Goal: Task Accomplishment & Management: Complete application form

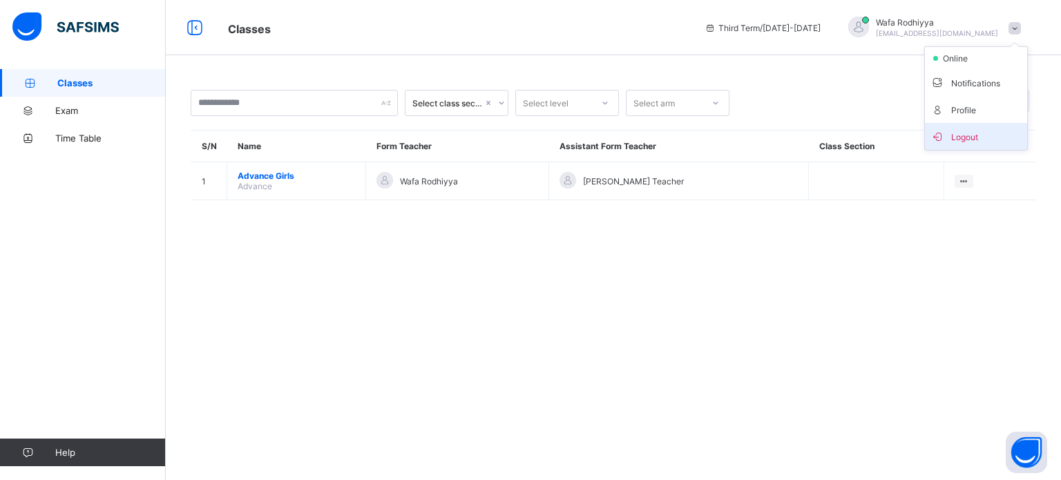
drag, startPoint x: 0, startPoint y: 0, endPoint x: 942, endPoint y: 143, distance: 952.8
click at [942, 143] on span "Logout" at bounding box center [975, 136] width 91 height 16
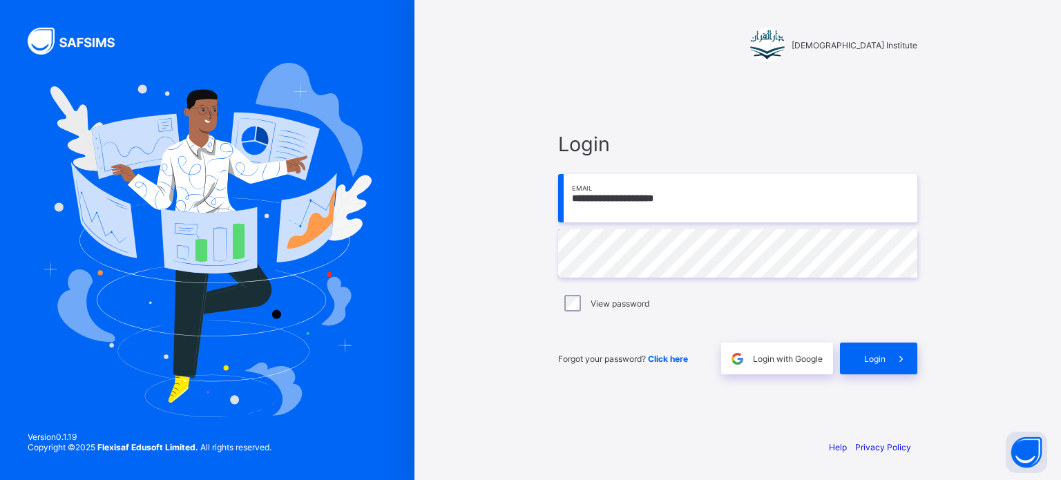
click at [691, 198] on input "**********" at bounding box center [737, 198] width 359 height 48
type input "**********"
click at [895, 367] on span at bounding box center [901, 359] width 32 height 32
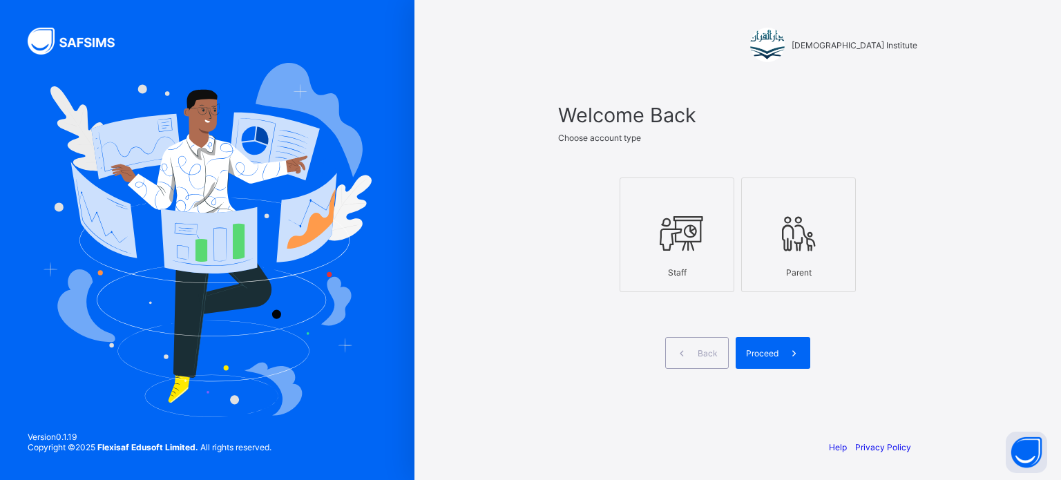
click at [667, 279] on div "Staff" at bounding box center [676, 272] width 99 height 24
click at [771, 365] on div "Proceed" at bounding box center [773, 353] width 75 height 32
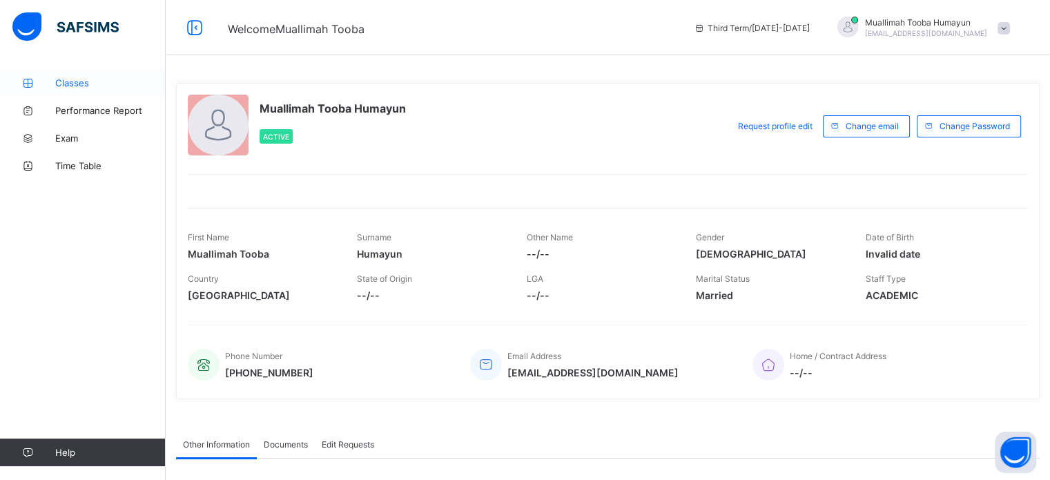
click at [118, 81] on span "Classes" at bounding box center [110, 82] width 111 height 11
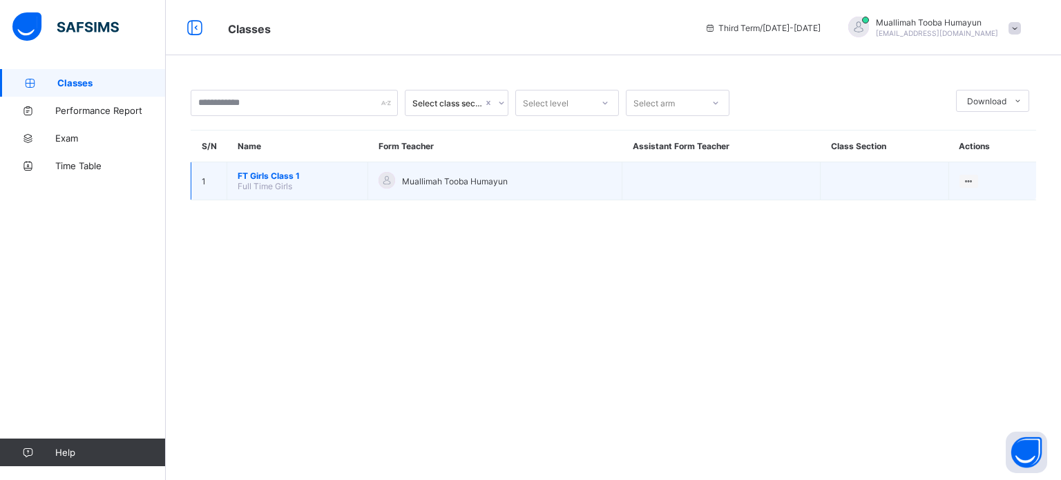
click at [298, 191] on td "FT Girls Class 1 Full Time Girls" at bounding box center [297, 181] width 141 height 38
click at [302, 174] on span "FT Girls Class 1" at bounding box center [297, 176] width 119 height 10
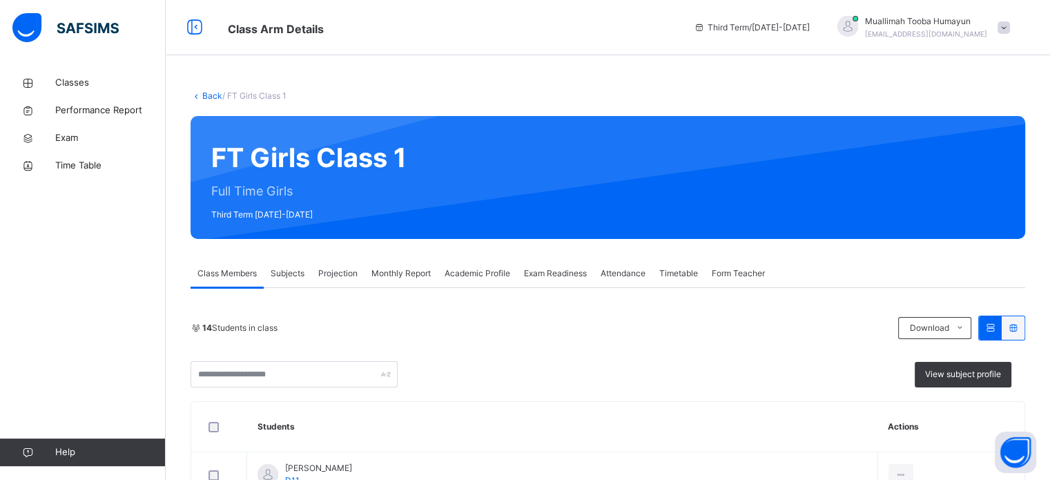
click at [347, 271] on span "Projection" at bounding box center [337, 273] width 39 height 12
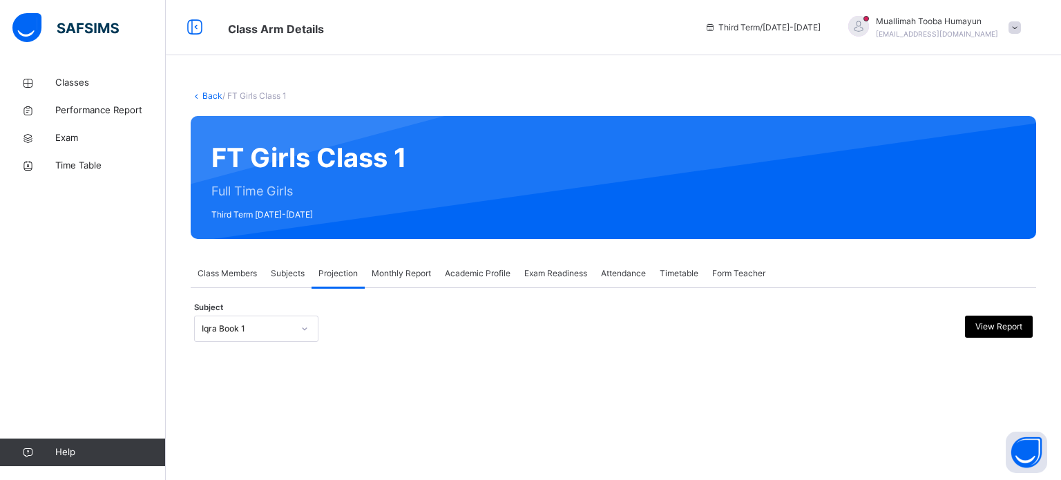
click at [244, 328] on div "Iqra Book 1" at bounding box center [247, 329] width 91 height 12
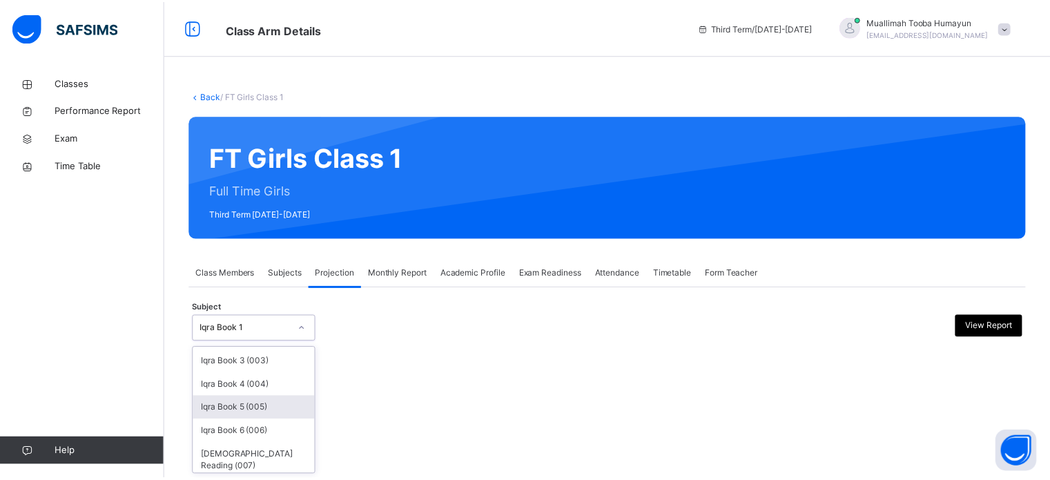
scroll to position [73, 0]
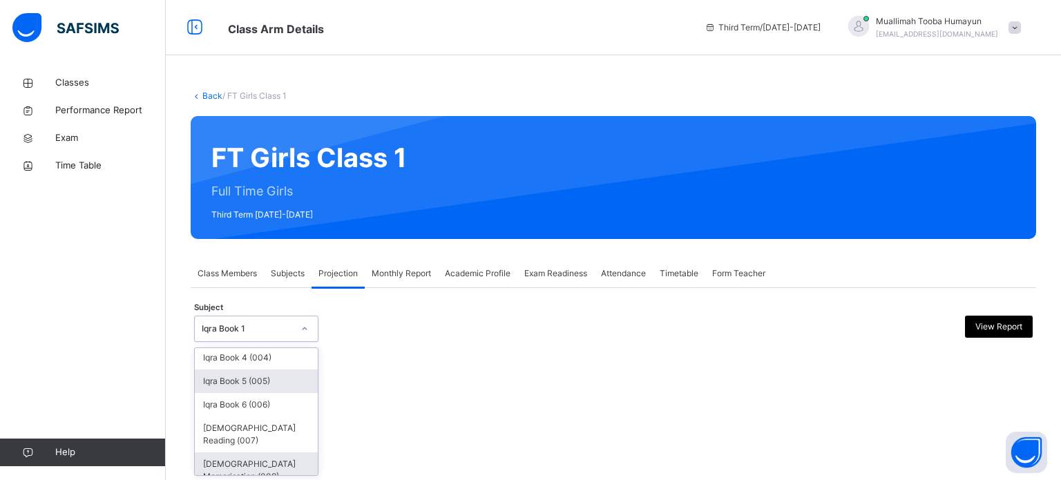
click at [255, 452] on div "[DEMOGRAPHIC_DATA] Memorisation (008)" at bounding box center [256, 470] width 123 height 36
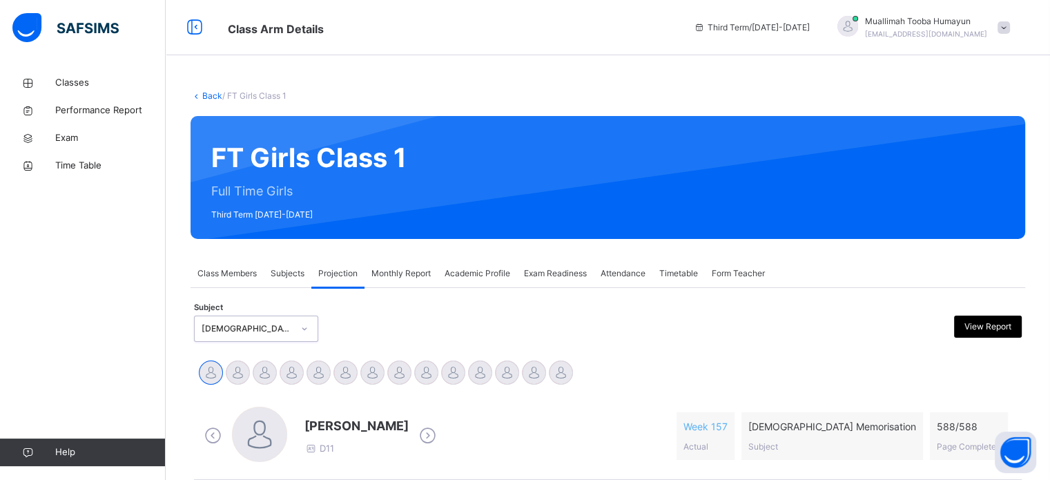
scroll to position [357, 0]
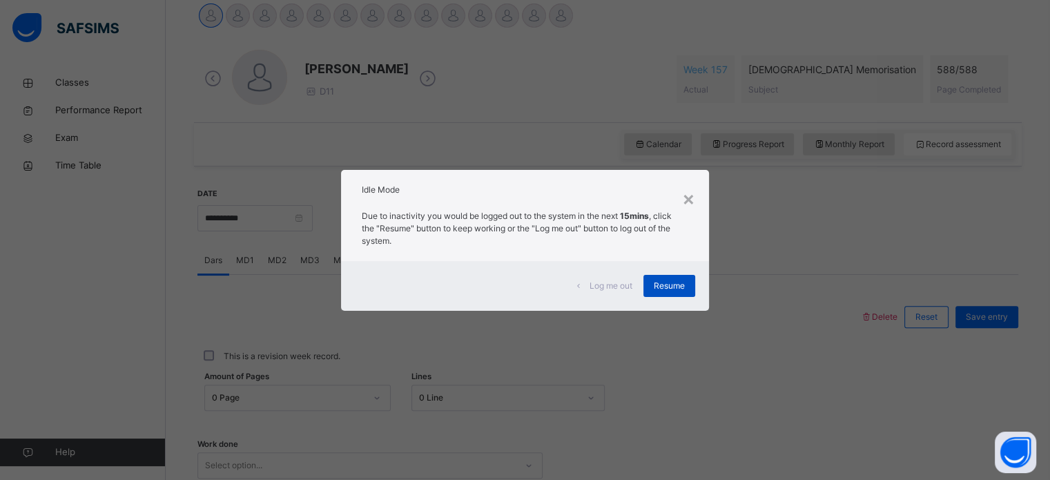
click at [666, 280] on span "Resume" at bounding box center [669, 286] width 31 height 12
click at [682, 282] on span "Resume" at bounding box center [669, 286] width 31 height 12
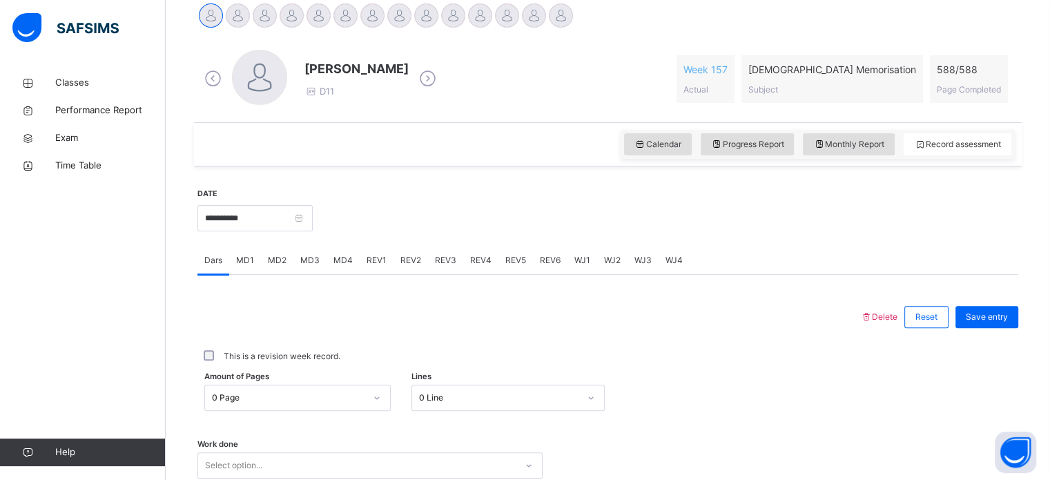
click at [235, 12] on div at bounding box center [238, 15] width 24 height 24
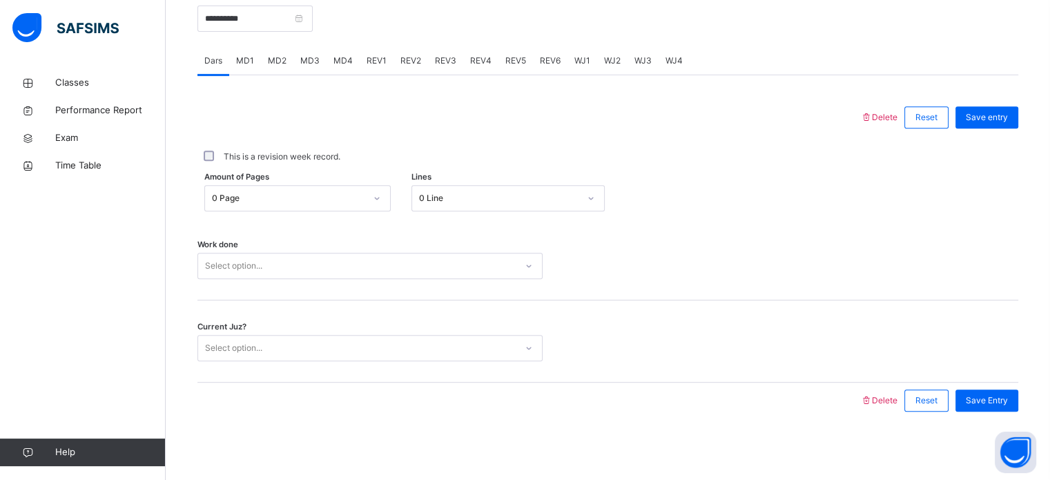
click at [251, 262] on div "Select option..." at bounding box center [233, 266] width 57 height 26
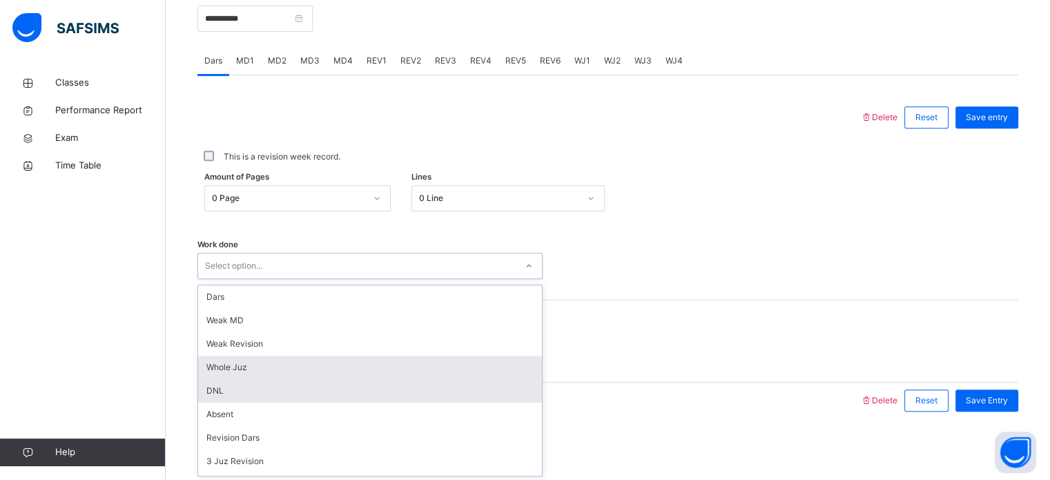
click at [310, 379] on div "DNL" at bounding box center [370, 390] width 344 height 23
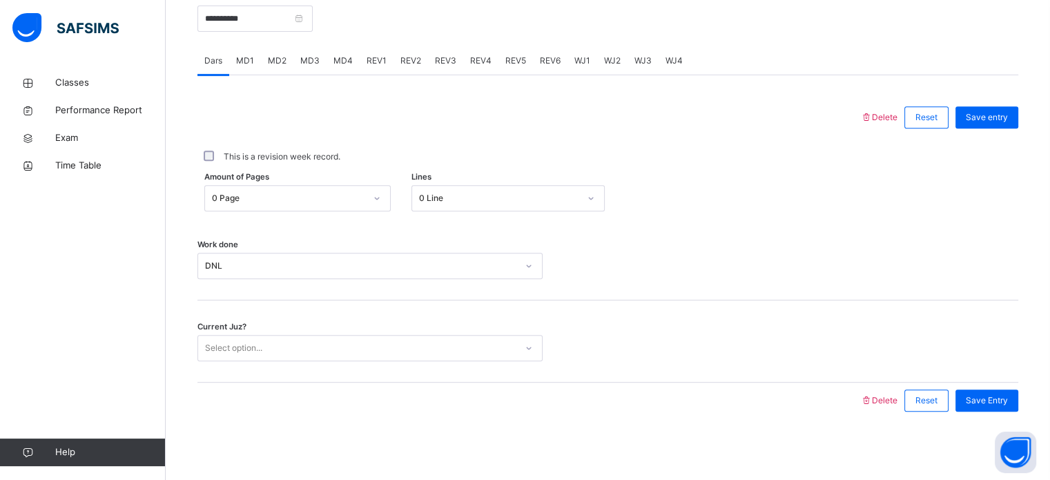
click at [267, 279] on div "Work done DNL" at bounding box center [608, 259] width 821 height 82
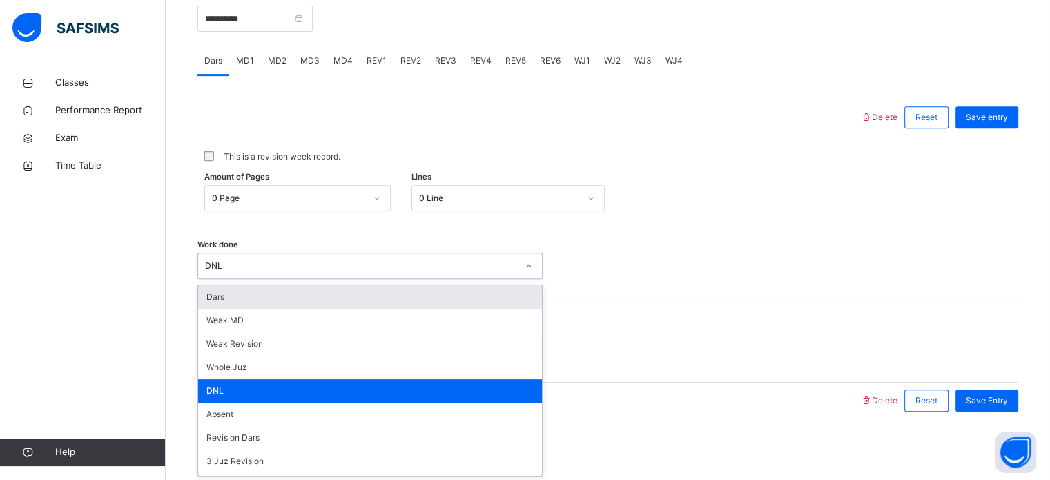
click at [265, 265] on div "DNL" at bounding box center [361, 266] width 312 height 12
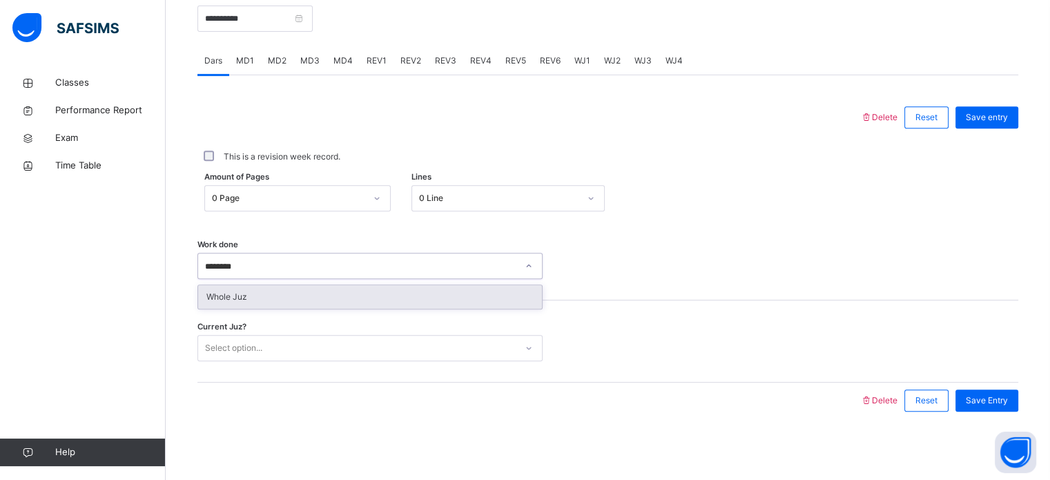
type input "*********"
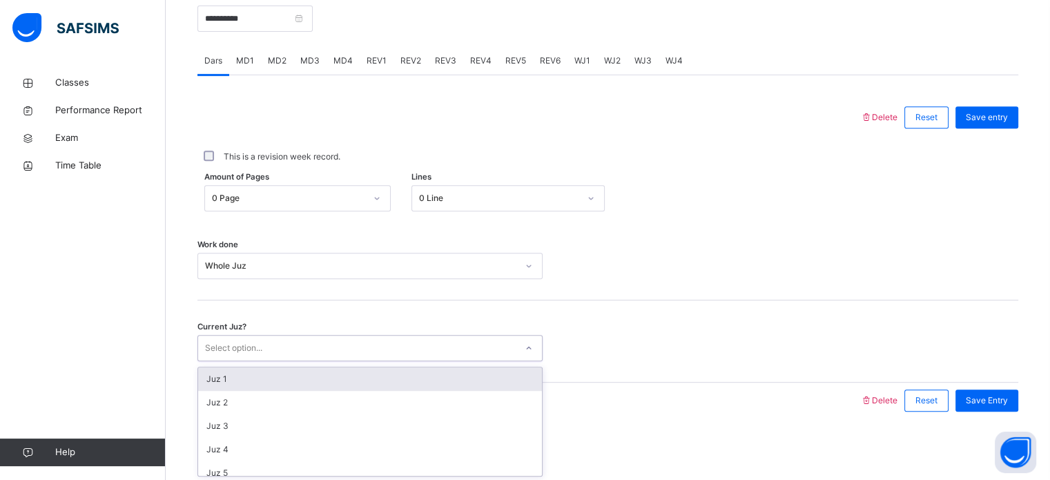
click at [262, 345] on div "Select option..." at bounding box center [233, 348] width 57 height 26
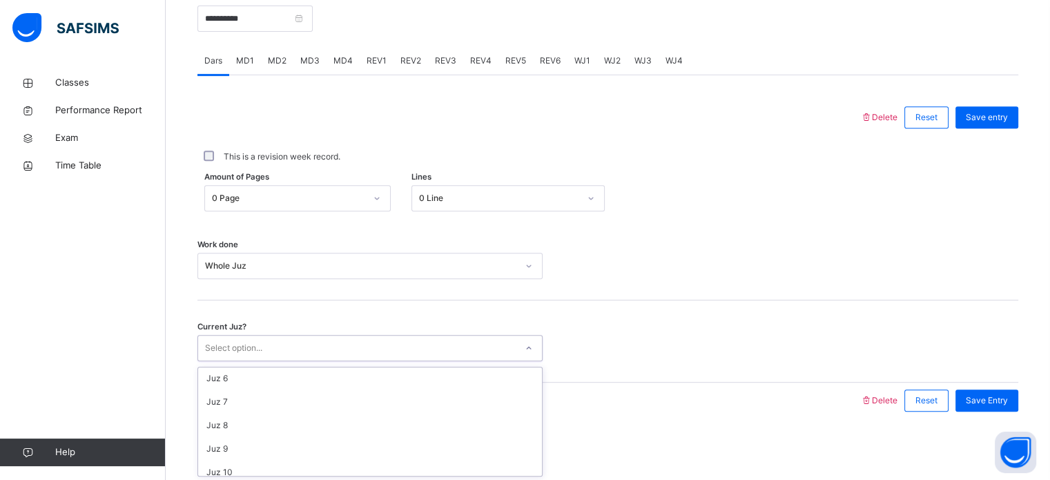
scroll to position [119, 0]
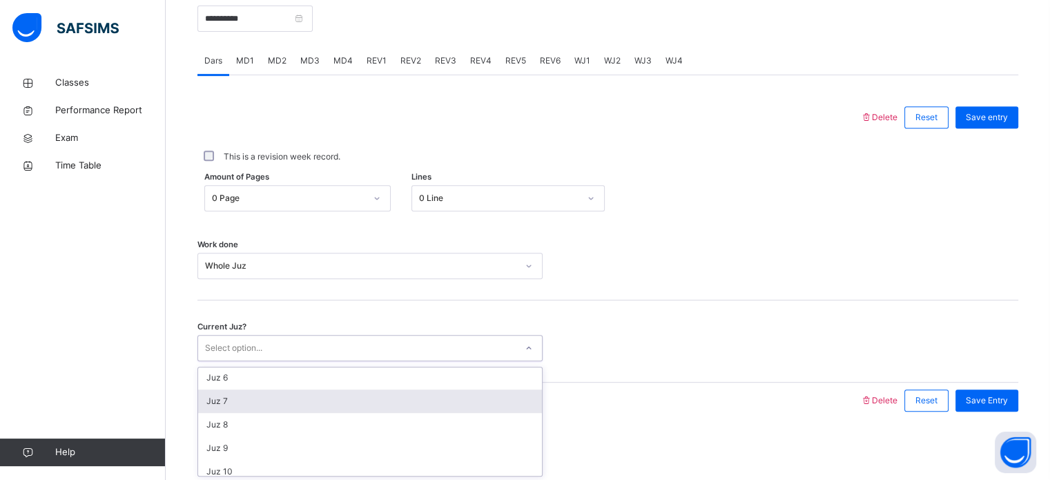
click at [275, 401] on div "Juz 7" at bounding box center [370, 401] width 344 height 23
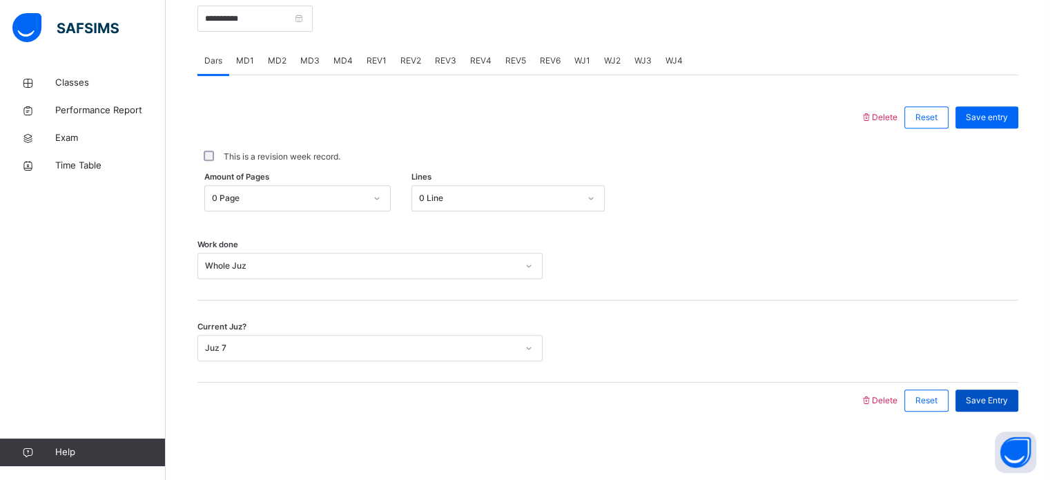
click at [980, 397] on span "Save Entry" at bounding box center [987, 400] width 42 height 12
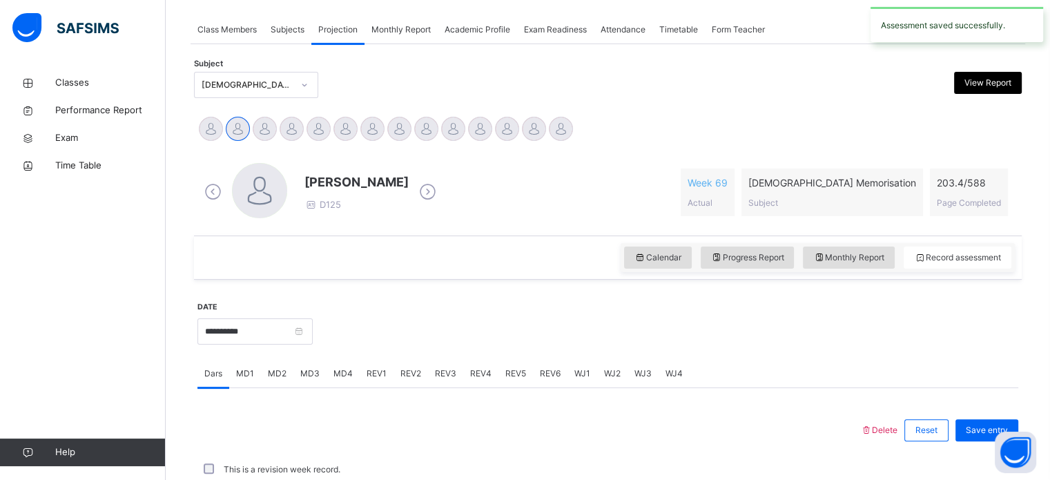
scroll to position [557, 0]
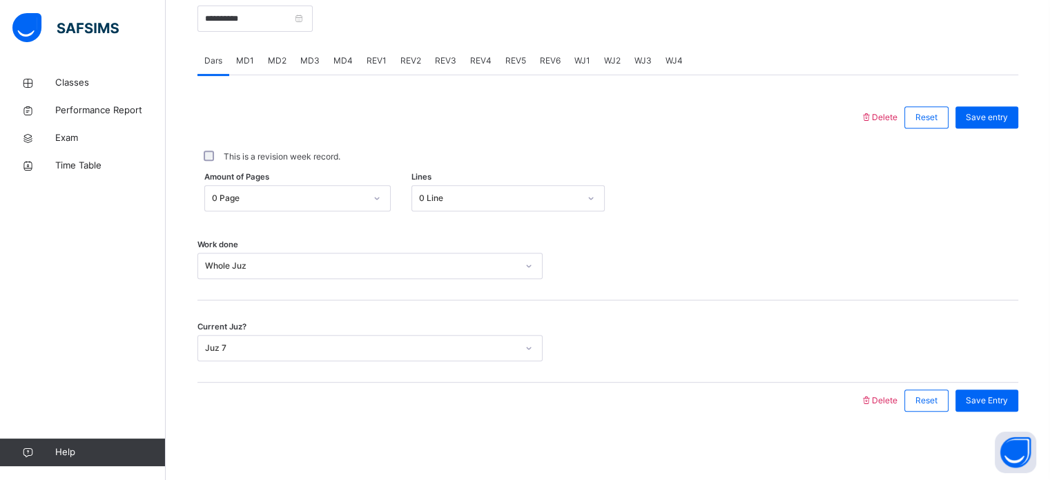
click at [577, 68] on div "WJ1" at bounding box center [583, 61] width 30 height 28
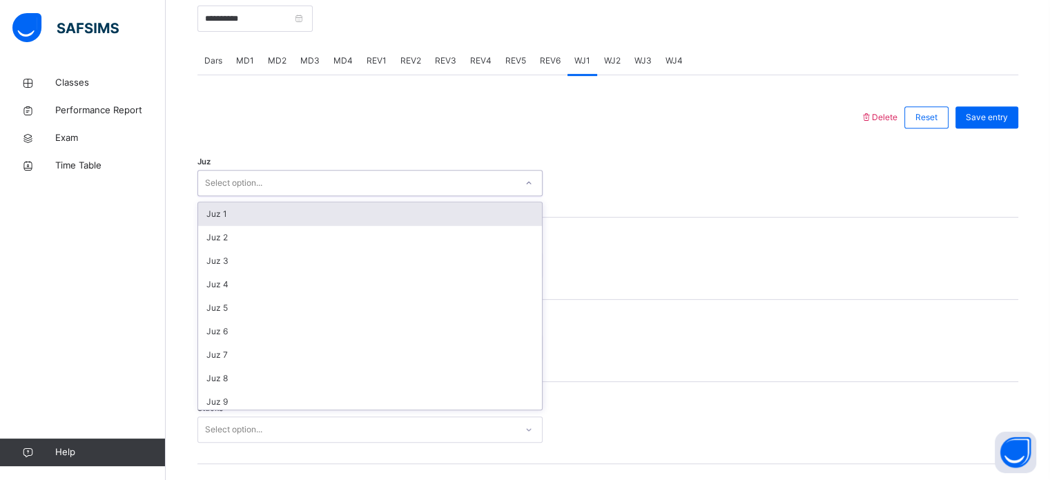
click at [357, 174] on div "Select option..." at bounding box center [357, 183] width 318 height 21
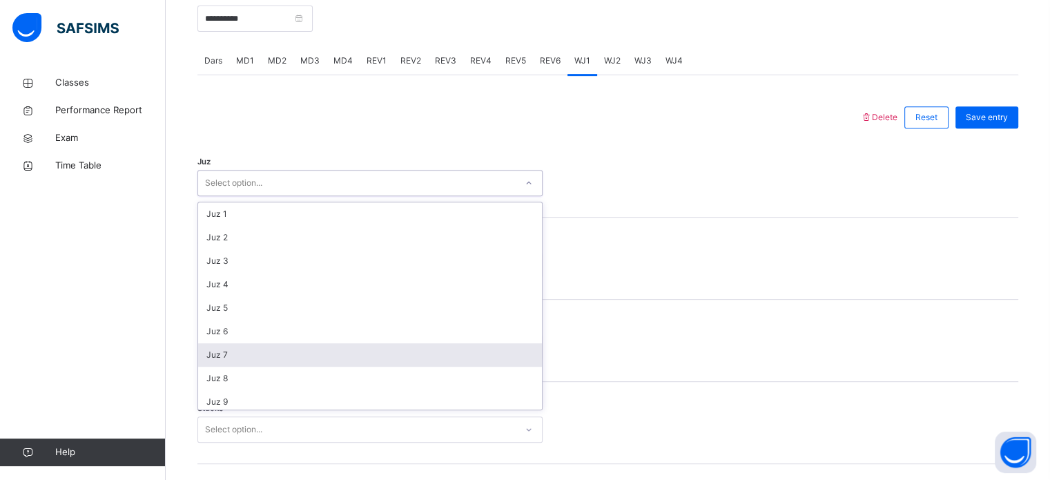
click at [345, 361] on div "Juz 7" at bounding box center [370, 354] width 344 height 23
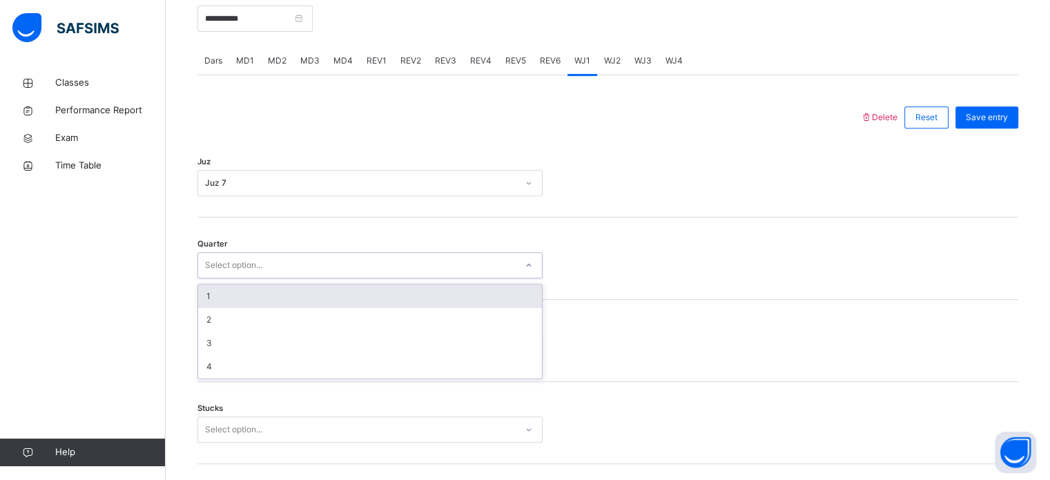
click at [291, 260] on div "Select option..." at bounding box center [357, 265] width 318 height 21
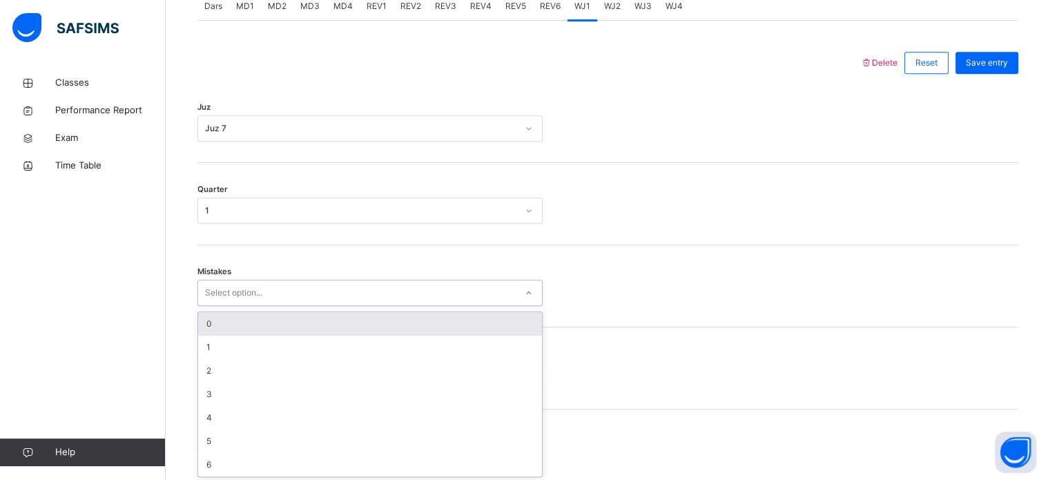
click at [266, 306] on div "option 0 focused, 1 of 7. 7 results available. Use Up and Down to choose option…" at bounding box center [370, 293] width 345 height 26
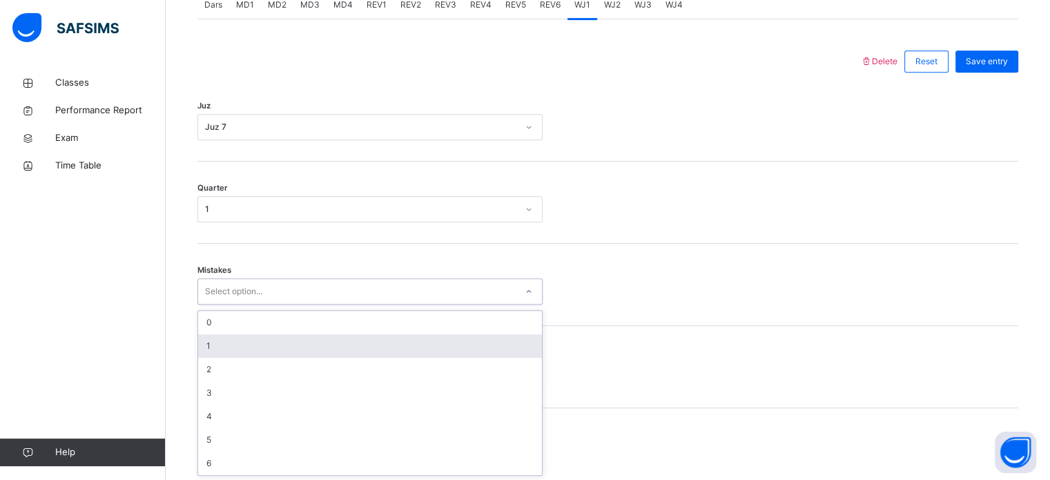
scroll to position [613, 0]
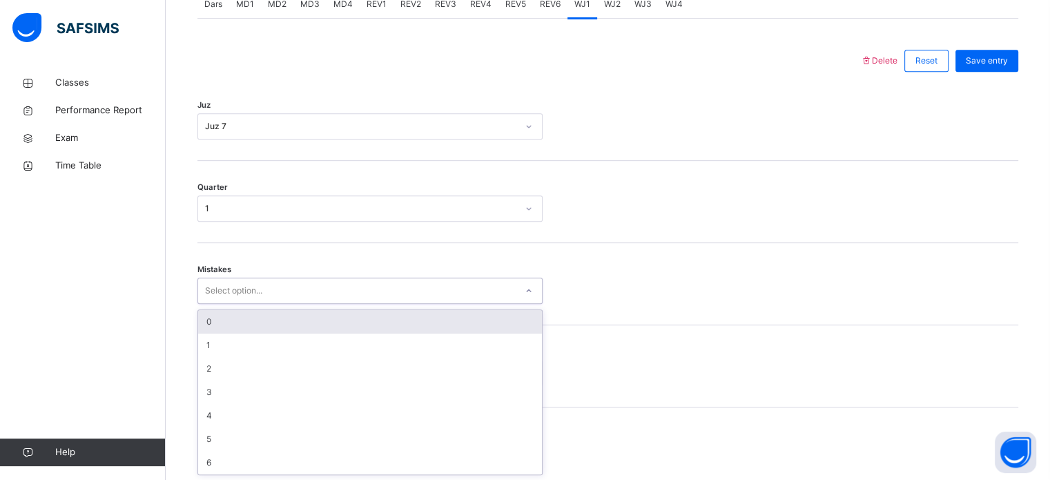
click at [262, 313] on div "0" at bounding box center [370, 321] width 344 height 23
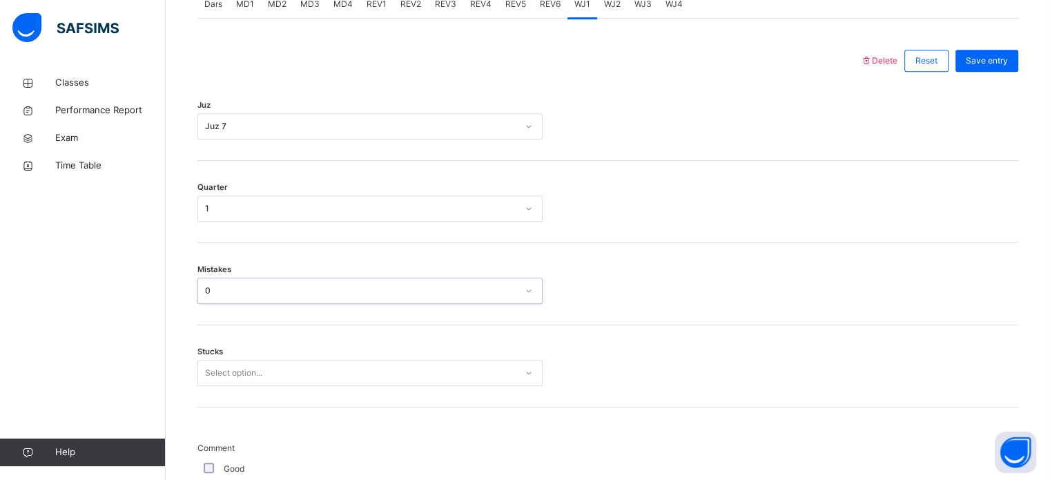
click at [213, 367] on div "Select option..." at bounding box center [233, 373] width 57 height 26
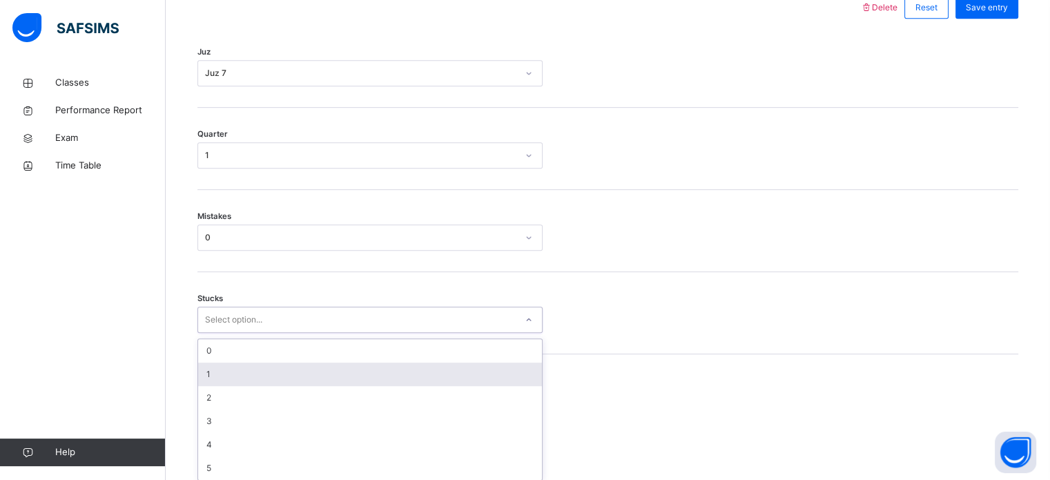
scroll to position [671, 0]
click at [213, 367] on div "1" at bounding box center [370, 369] width 344 height 23
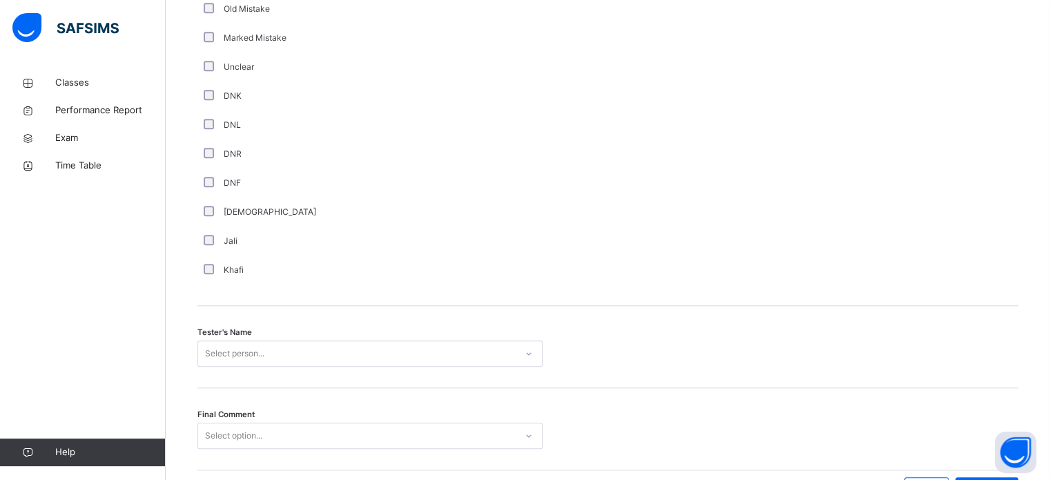
scroll to position [1247, 0]
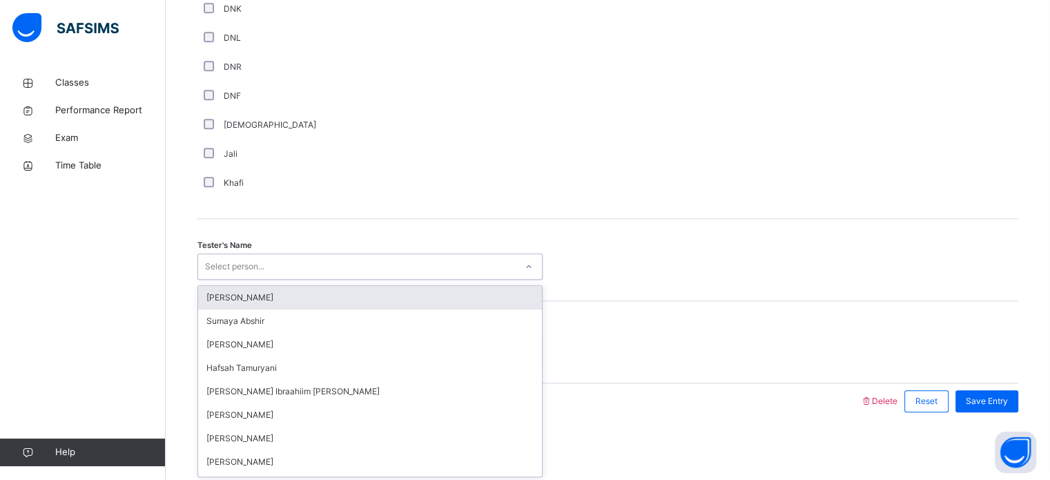
click at [253, 267] on div "Select person..." at bounding box center [234, 266] width 59 height 26
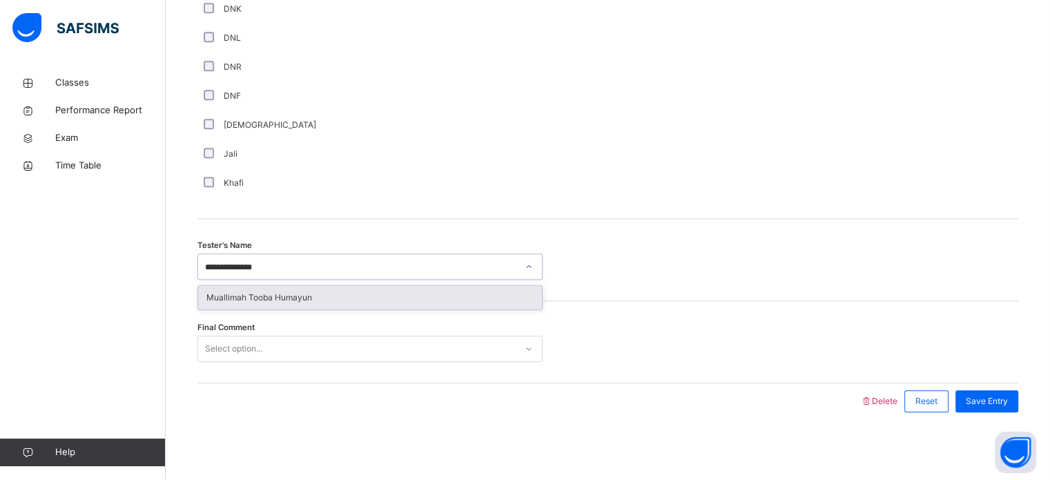
type input "**********"
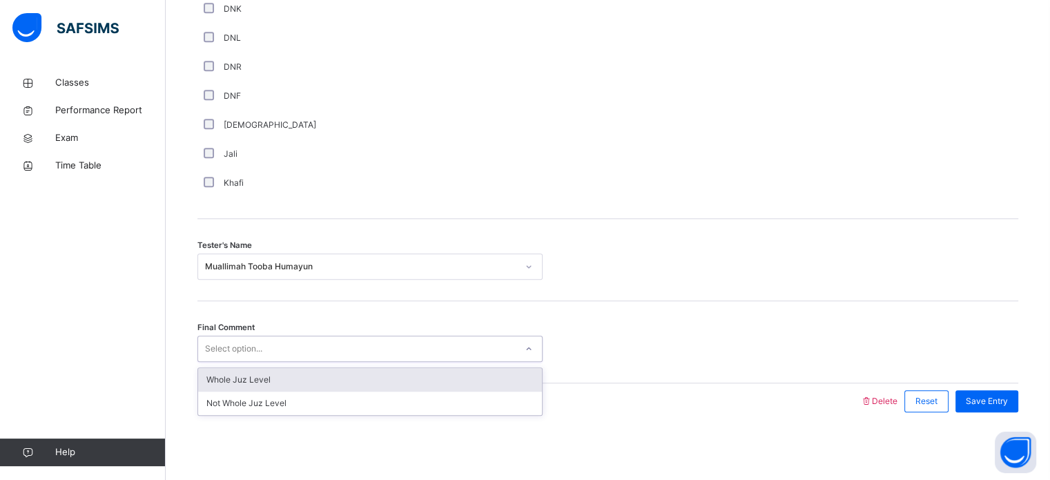
click at [270, 345] on div "Select option..." at bounding box center [357, 348] width 318 height 21
click at [302, 378] on div "Whole Juz Level" at bounding box center [370, 379] width 344 height 23
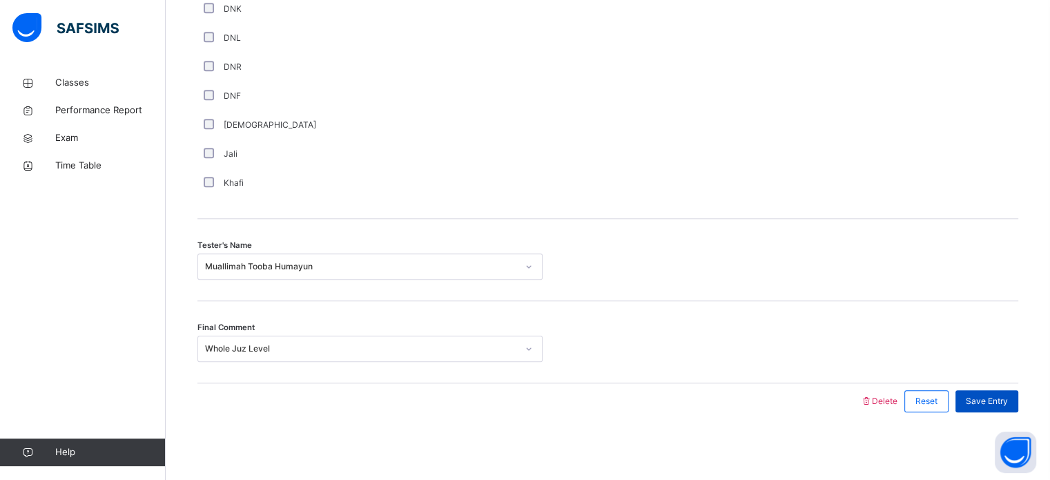
click at [990, 397] on span "Save Entry" at bounding box center [987, 401] width 42 height 12
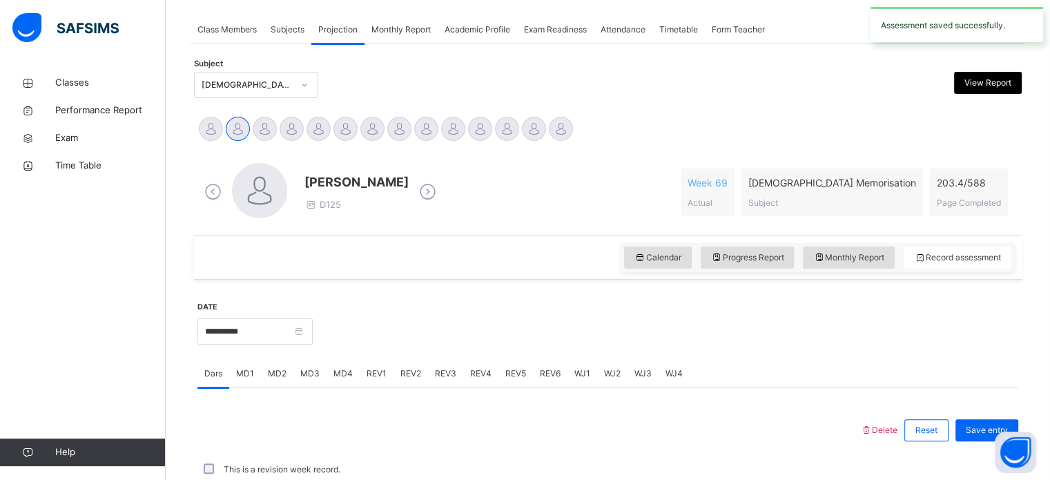
scroll to position [557, 0]
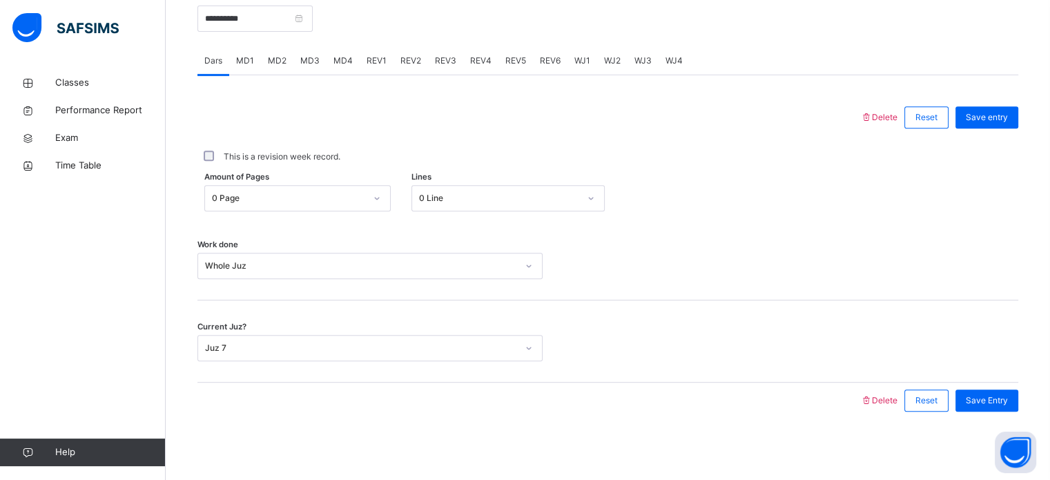
click at [649, 66] on div "WJ3" at bounding box center [643, 61] width 31 height 28
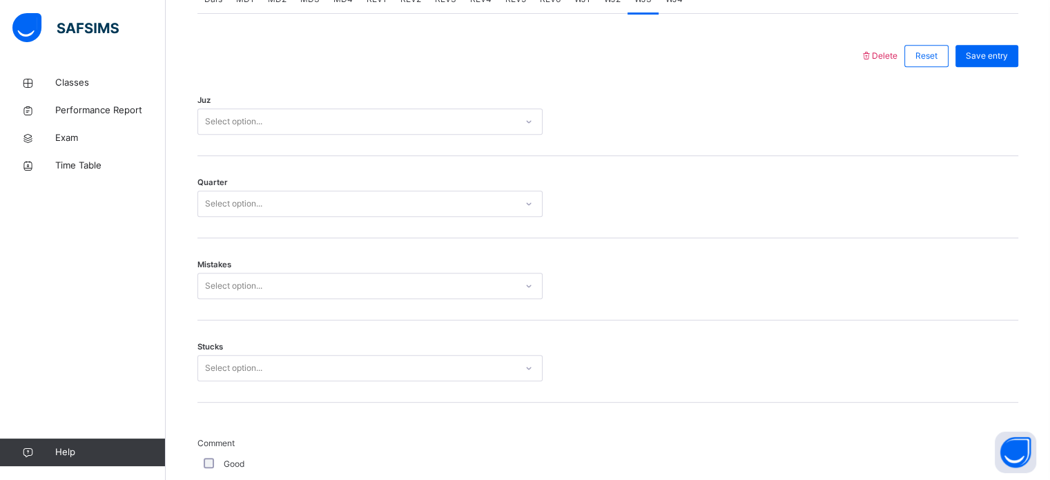
scroll to position [617, 0]
click at [386, 121] on div "Select option..." at bounding box center [357, 122] width 318 height 21
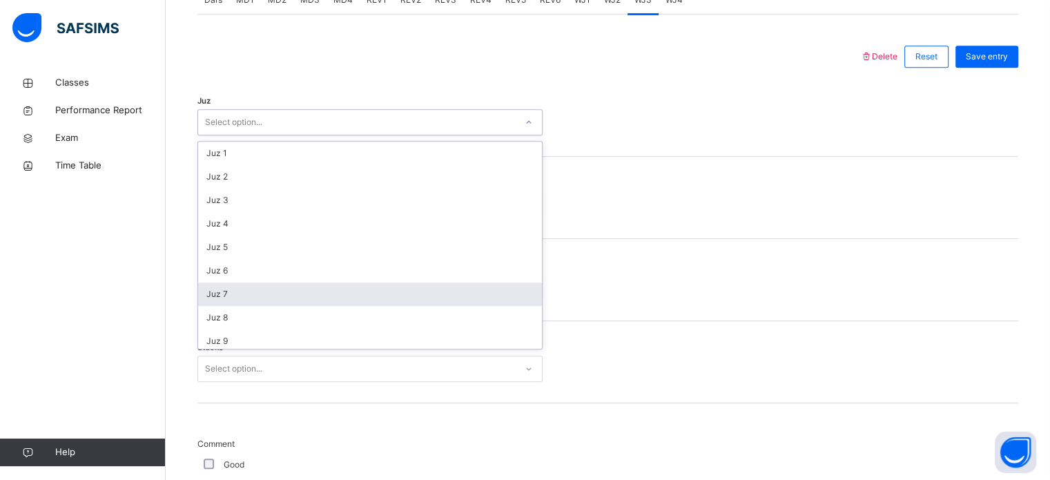
click at [432, 301] on div "Juz 7" at bounding box center [370, 293] width 344 height 23
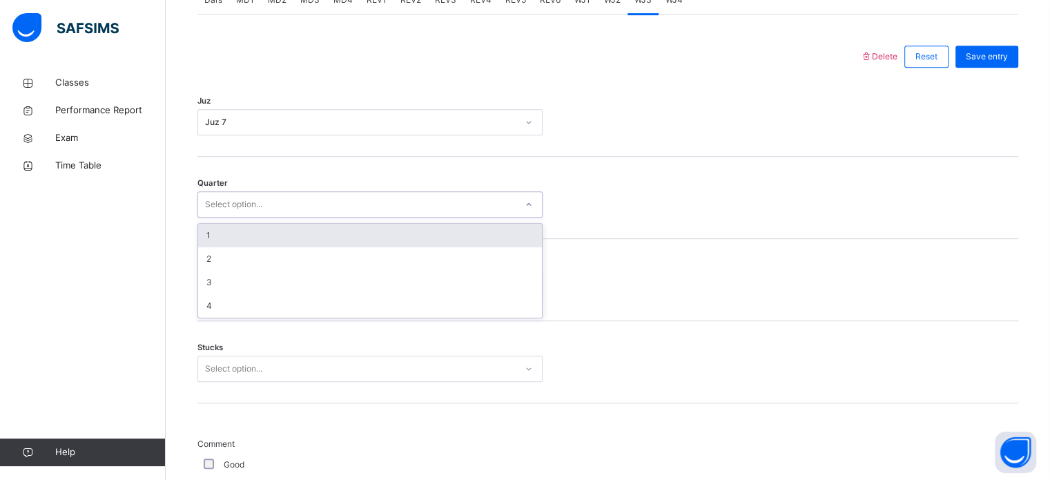
click at [324, 195] on div "Select option..." at bounding box center [357, 204] width 318 height 21
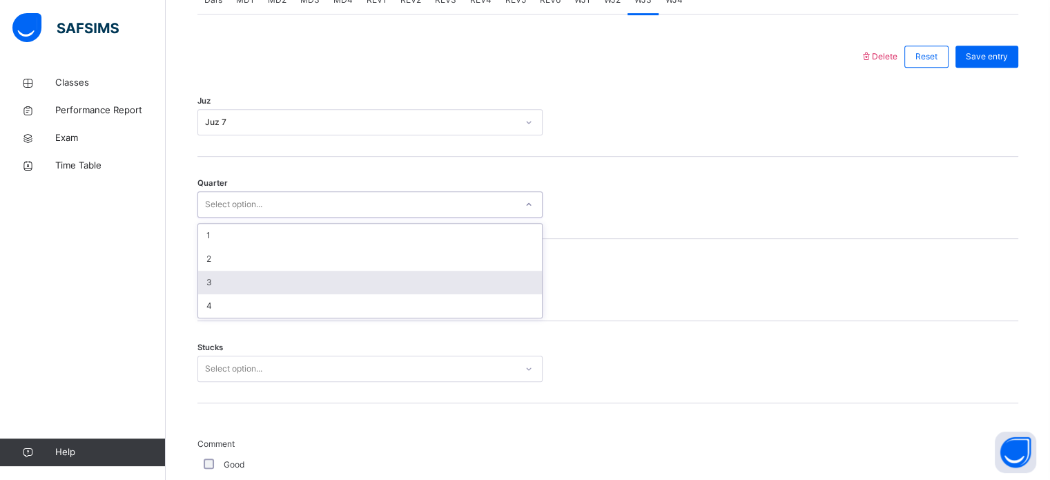
click at [342, 292] on div "3" at bounding box center [370, 282] width 344 height 23
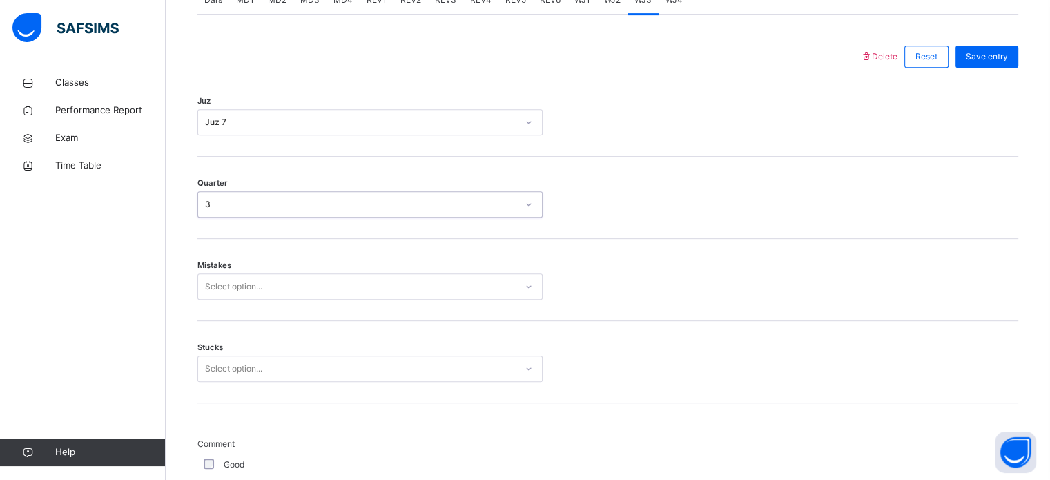
click at [254, 278] on div "Select option..." at bounding box center [233, 286] width 57 height 26
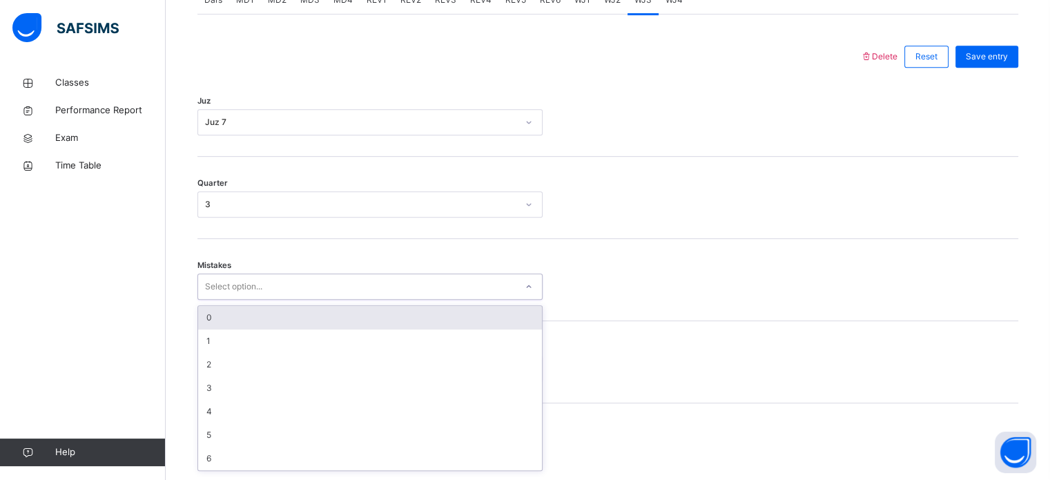
click at [273, 314] on div "0" at bounding box center [370, 317] width 344 height 23
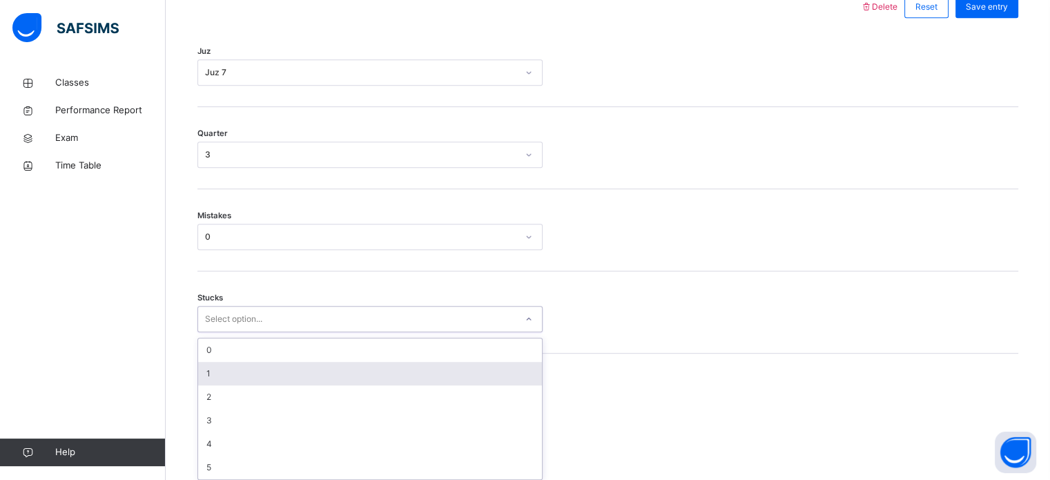
scroll to position [671, 0]
click at [265, 328] on div "option 1 focused, 2 of 6. 6 results available. Use Up and Down to choose option…" at bounding box center [370, 315] width 345 height 26
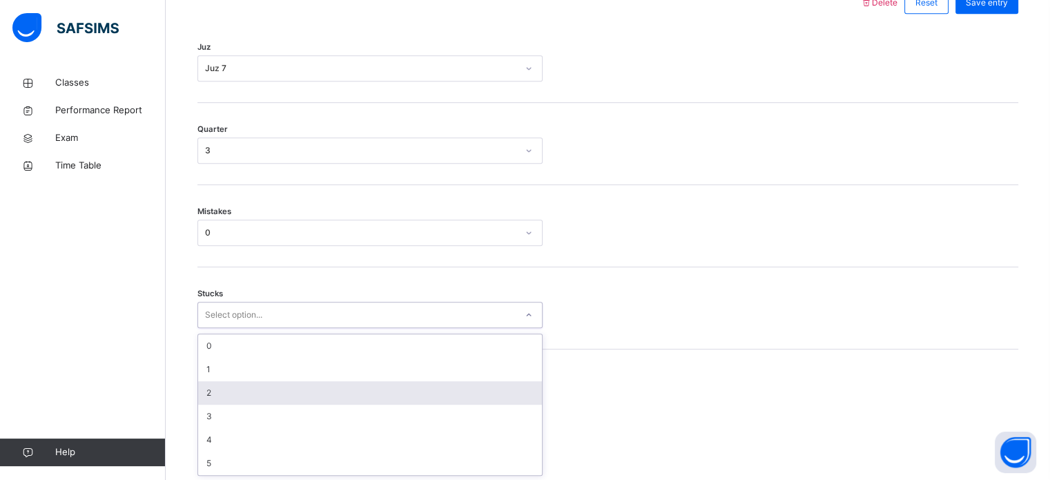
click at [265, 394] on div "2" at bounding box center [370, 392] width 344 height 23
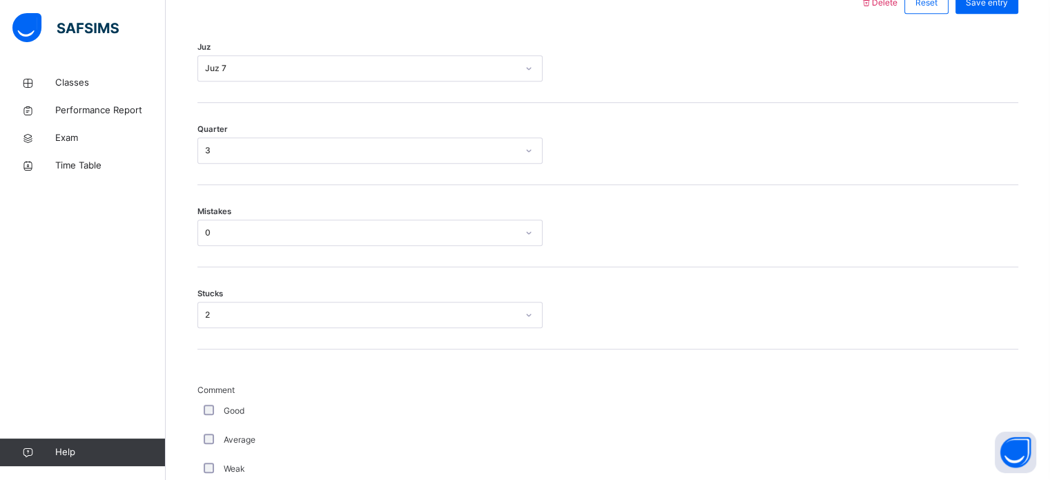
click at [209, 439] on div "Average" at bounding box center [370, 440] width 338 height 12
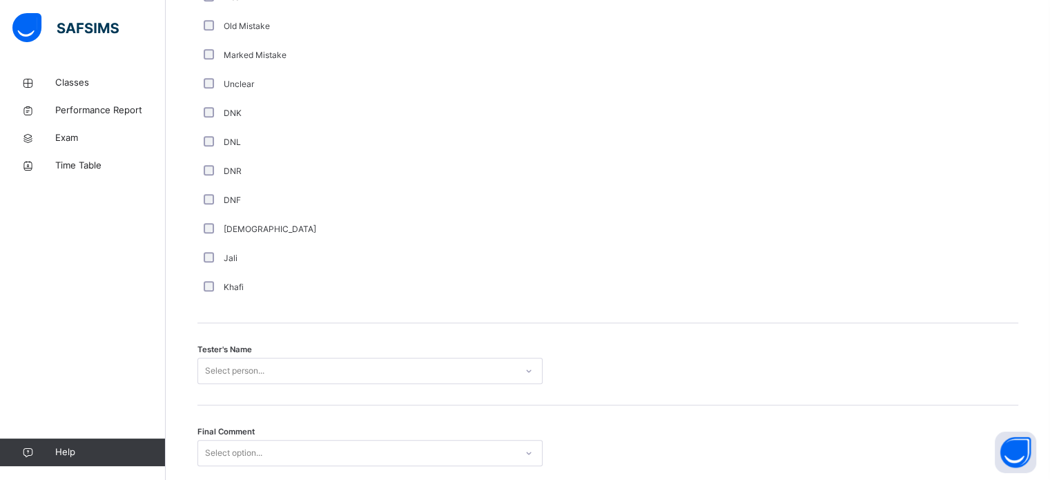
scroll to position [1247, 0]
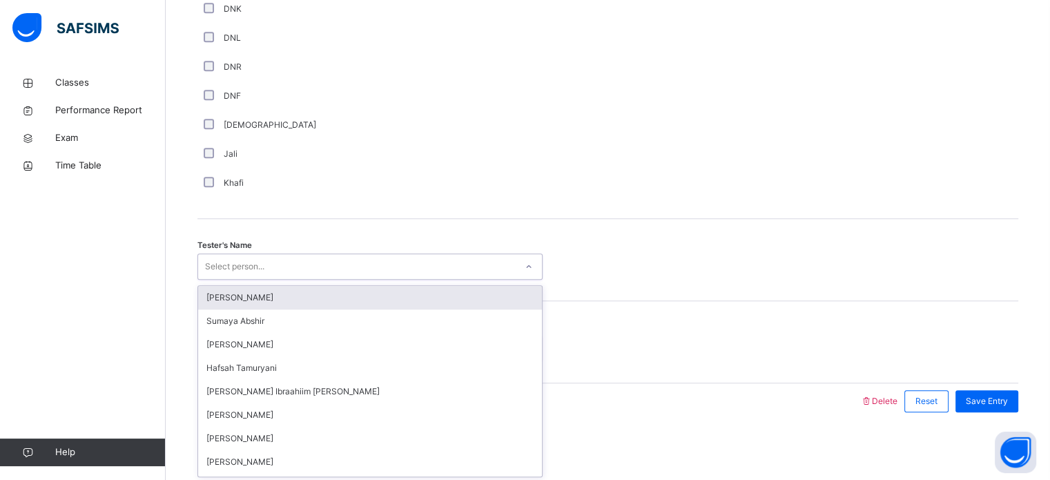
click at [249, 258] on div "Select person..." at bounding box center [234, 266] width 59 height 26
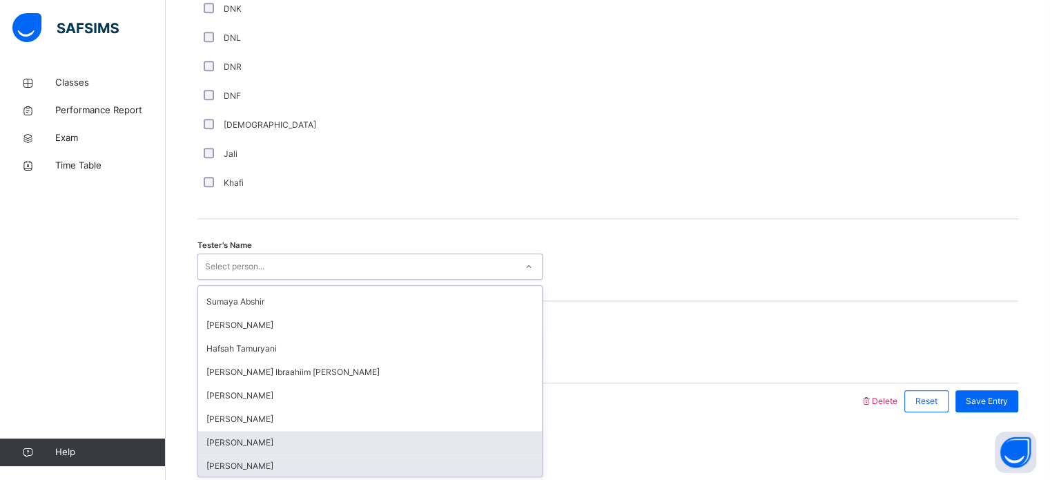
scroll to position [19, 0]
click at [299, 466] on div "[PERSON_NAME]" at bounding box center [370, 465] width 344 height 23
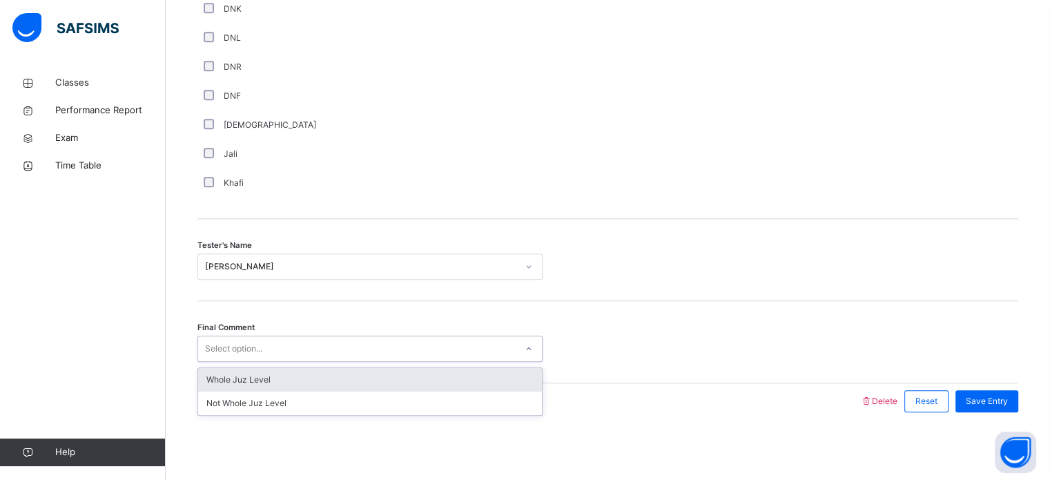
click at [260, 347] on div "Select option..." at bounding box center [233, 349] width 57 height 26
click at [279, 383] on div "Whole Juz Level" at bounding box center [370, 379] width 344 height 23
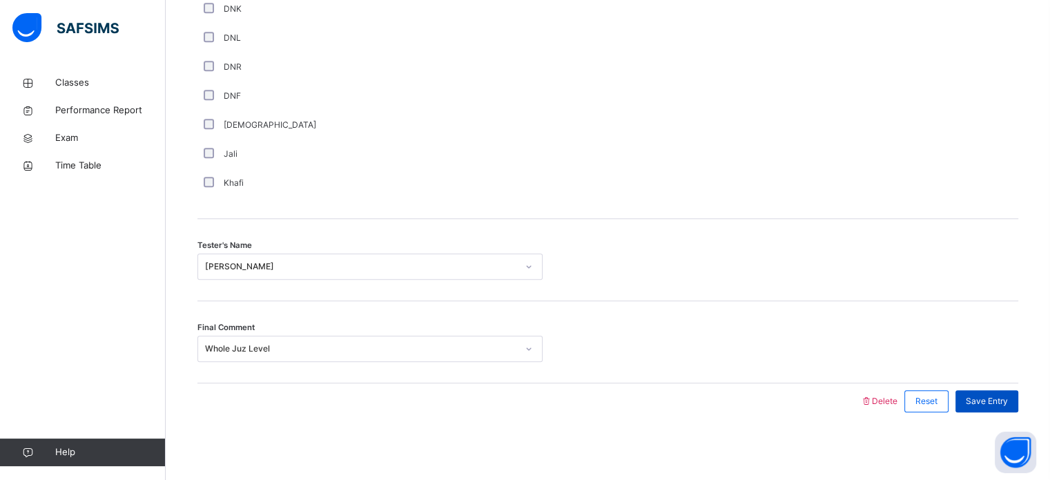
click at [986, 405] on span "Save Entry" at bounding box center [987, 401] width 42 height 12
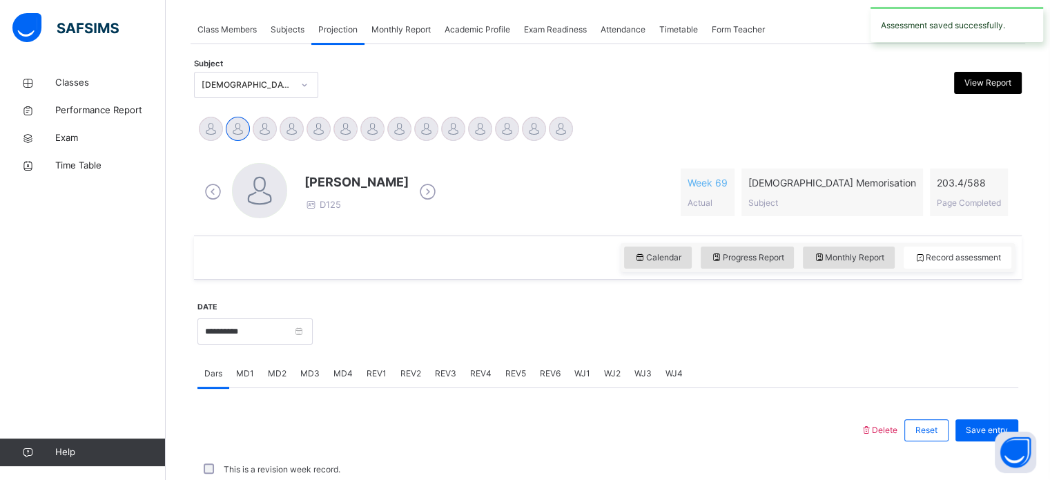
scroll to position [557, 0]
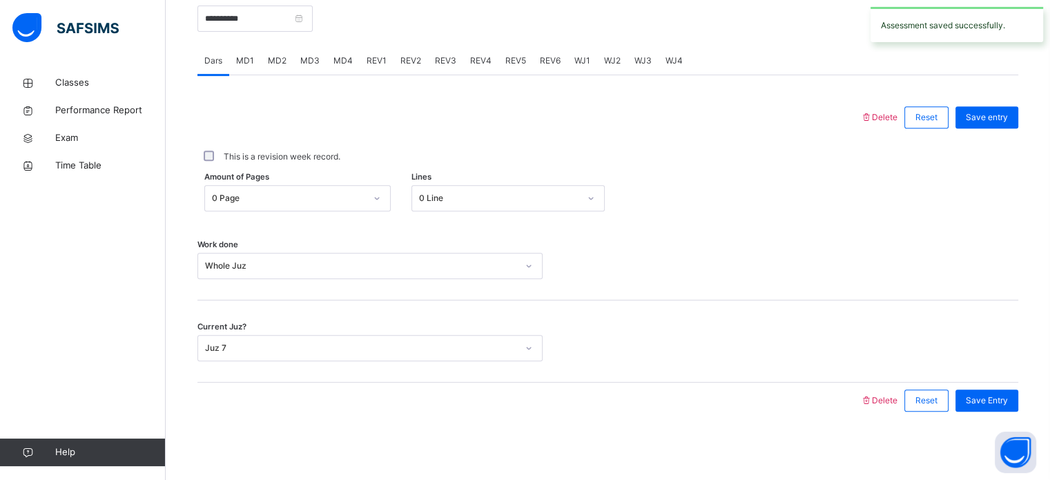
click at [668, 66] on span "WJ4" at bounding box center [674, 61] width 17 height 12
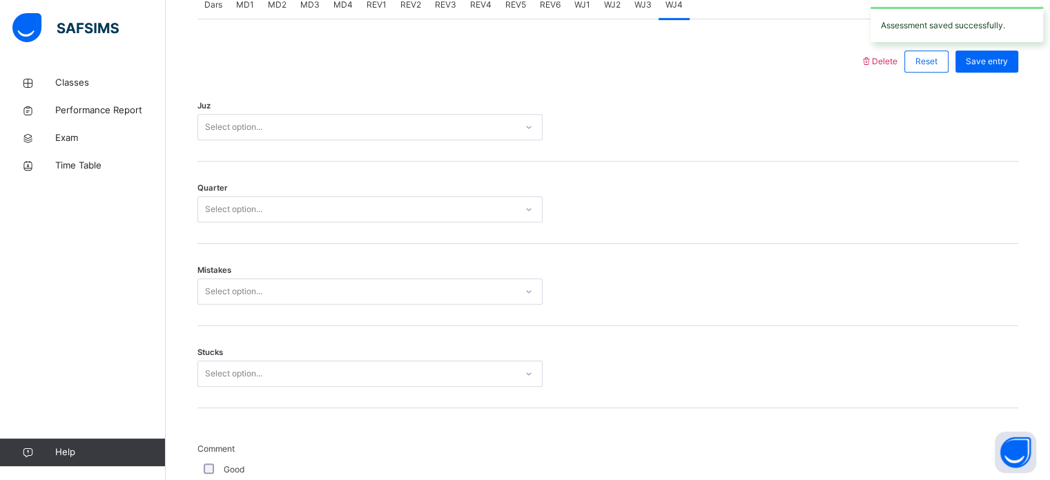
scroll to position [612, 0]
click at [287, 132] on div "Select option..." at bounding box center [357, 127] width 318 height 21
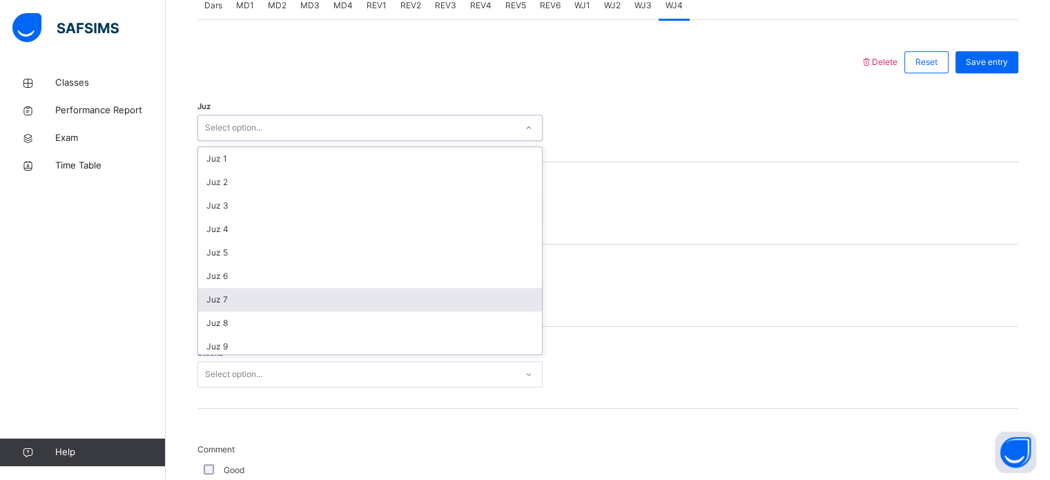
click at [325, 298] on div "Juz 7" at bounding box center [370, 299] width 344 height 23
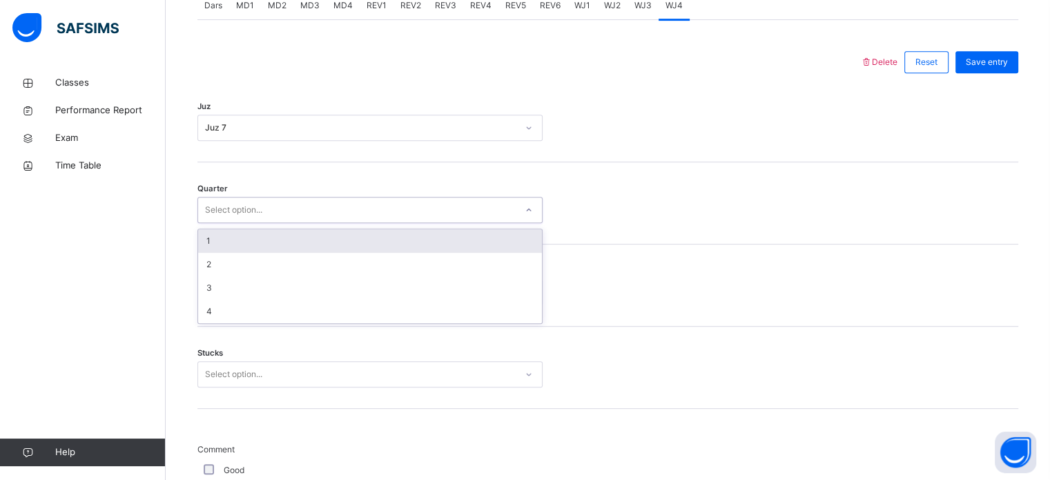
click at [278, 204] on div "Select option..." at bounding box center [357, 210] width 318 height 21
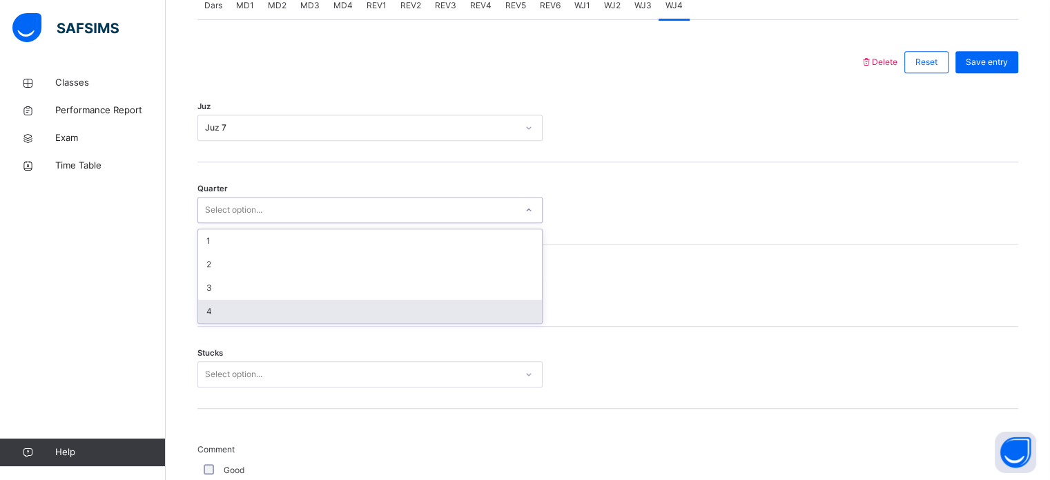
click at [298, 309] on div "4" at bounding box center [370, 311] width 344 height 23
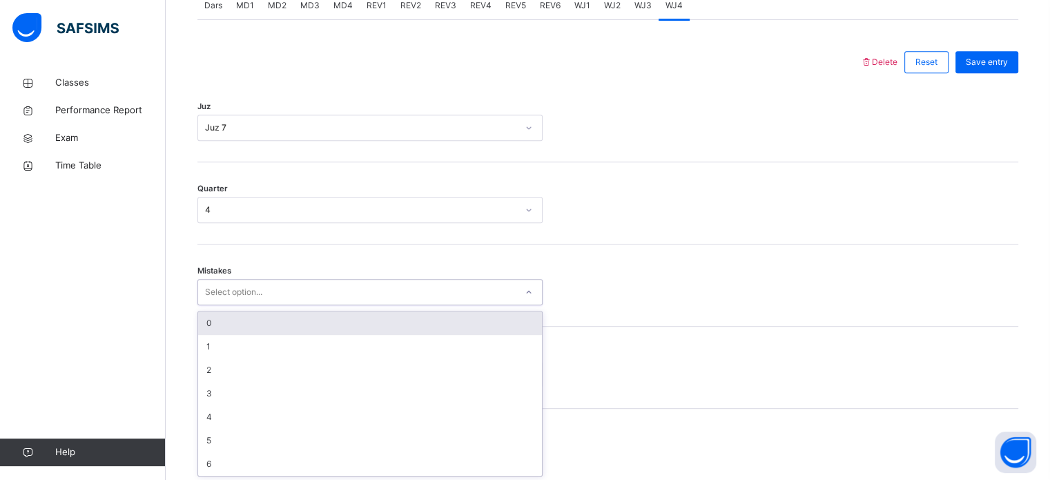
click at [265, 284] on div "Select option..." at bounding box center [357, 292] width 318 height 21
click at [276, 314] on div "0" at bounding box center [370, 322] width 344 height 23
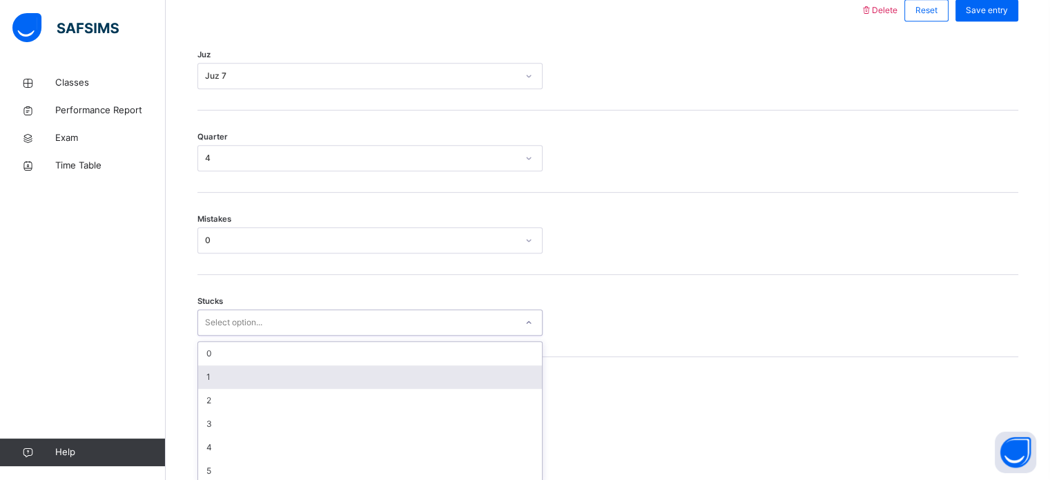
scroll to position [671, 0]
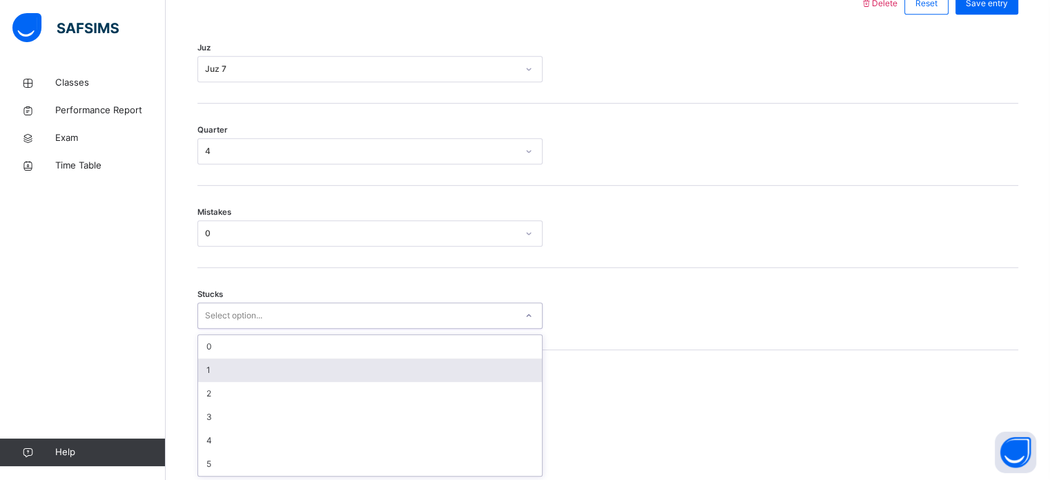
click at [267, 329] on div "option 1 focused, 2 of 6. 6 results available. Use Up and Down to choose option…" at bounding box center [370, 316] width 345 height 26
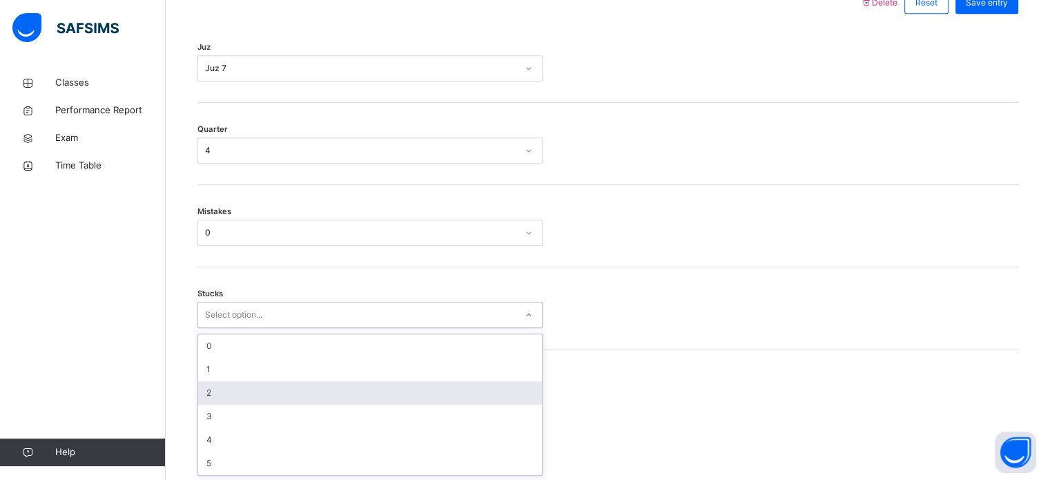
click at [264, 394] on div "2" at bounding box center [370, 392] width 344 height 23
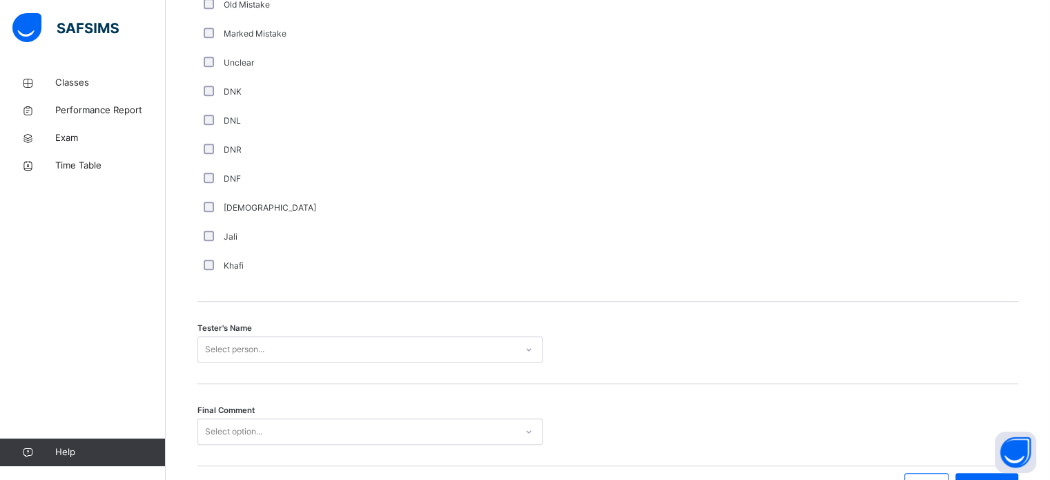
scroll to position [1247, 0]
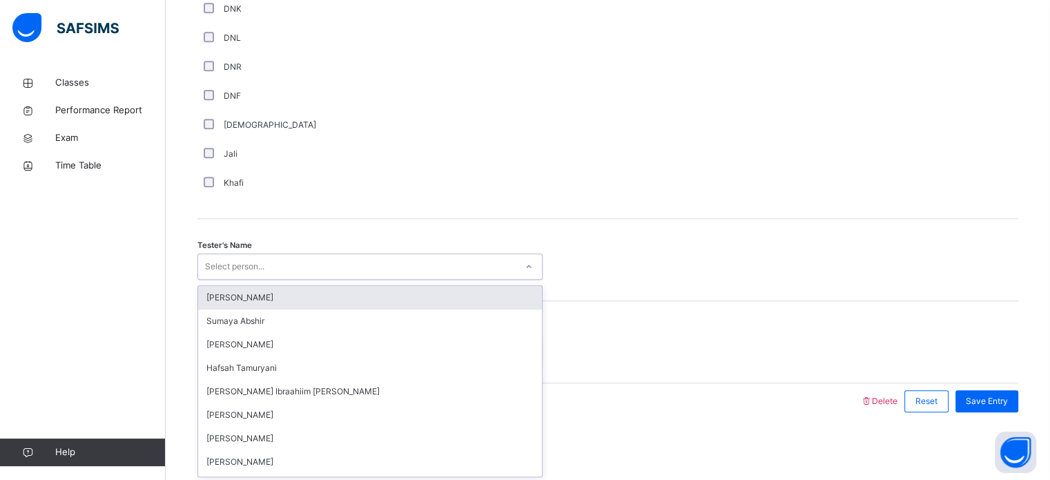
click at [279, 259] on div "Select person..." at bounding box center [357, 266] width 318 height 21
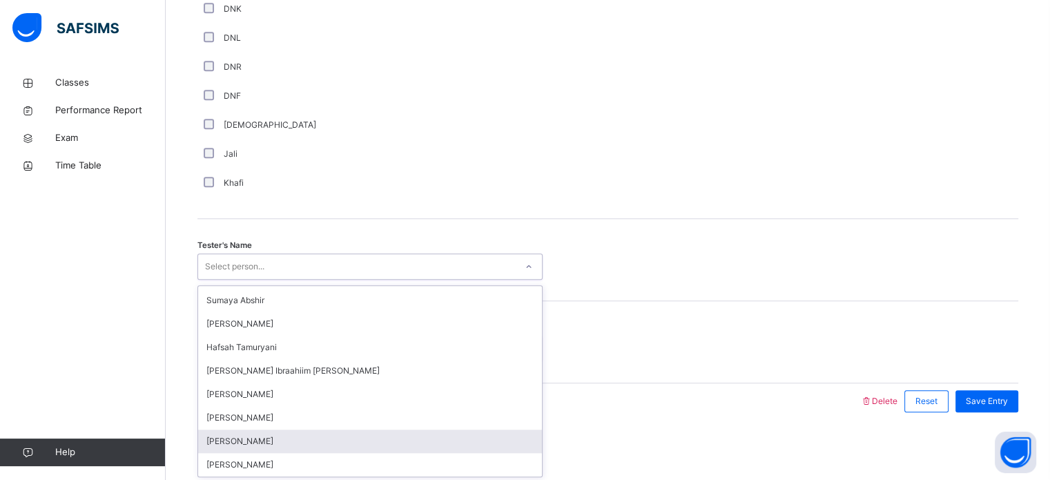
scroll to position [23, 0]
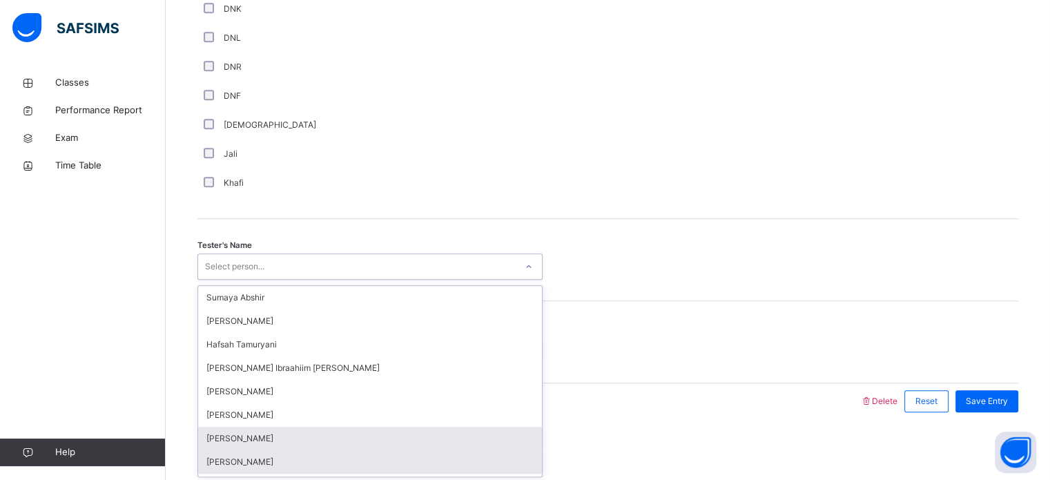
click at [340, 455] on div "[PERSON_NAME]" at bounding box center [370, 461] width 344 height 23
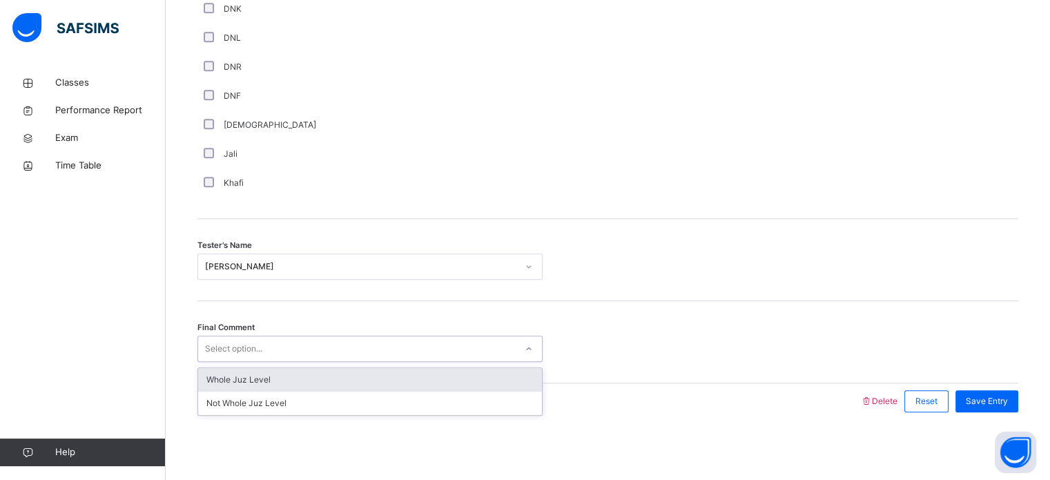
click at [254, 345] on div "Select option..." at bounding box center [233, 349] width 57 height 26
click at [273, 374] on div "Whole Juz Level" at bounding box center [370, 379] width 344 height 23
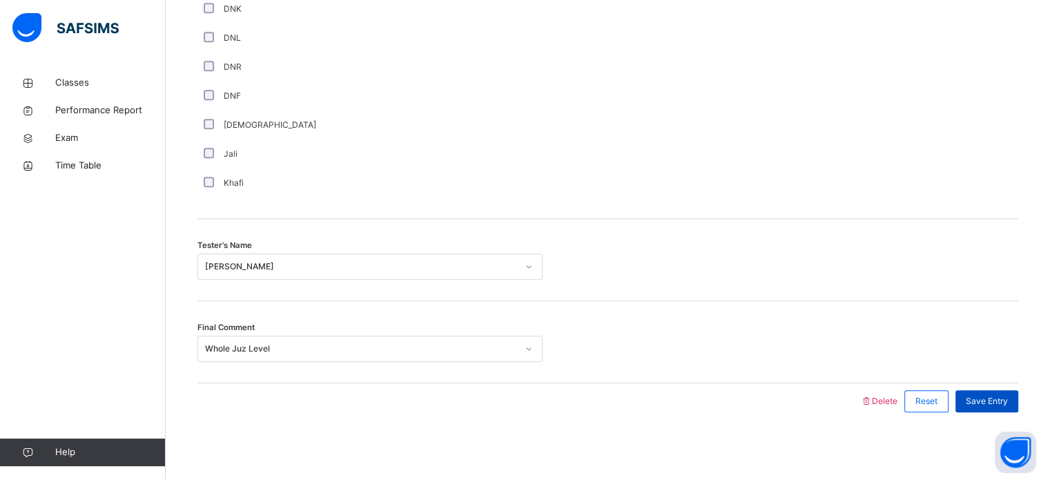
click at [1007, 400] on span "Save Entry" at bounding box center [987, 401] width 42 height 12
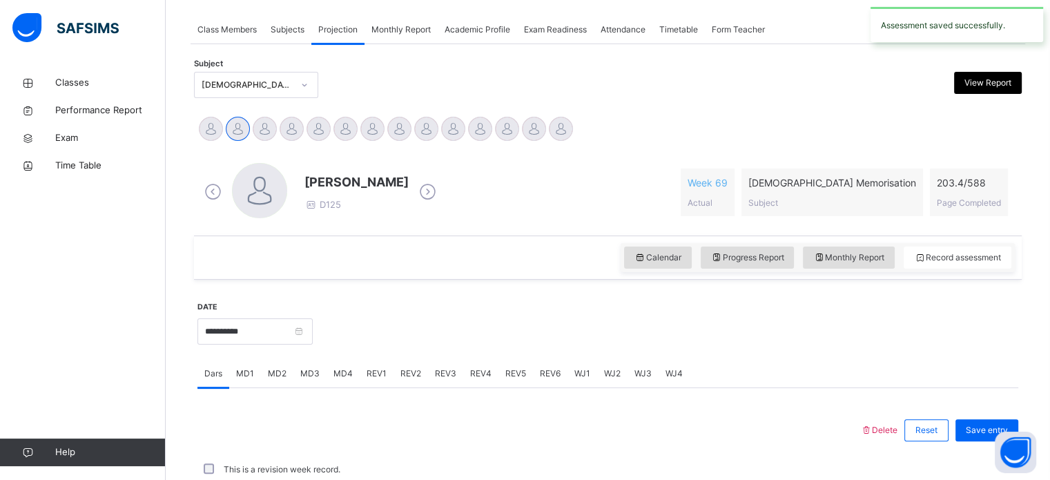
scroll to position [557, 0]
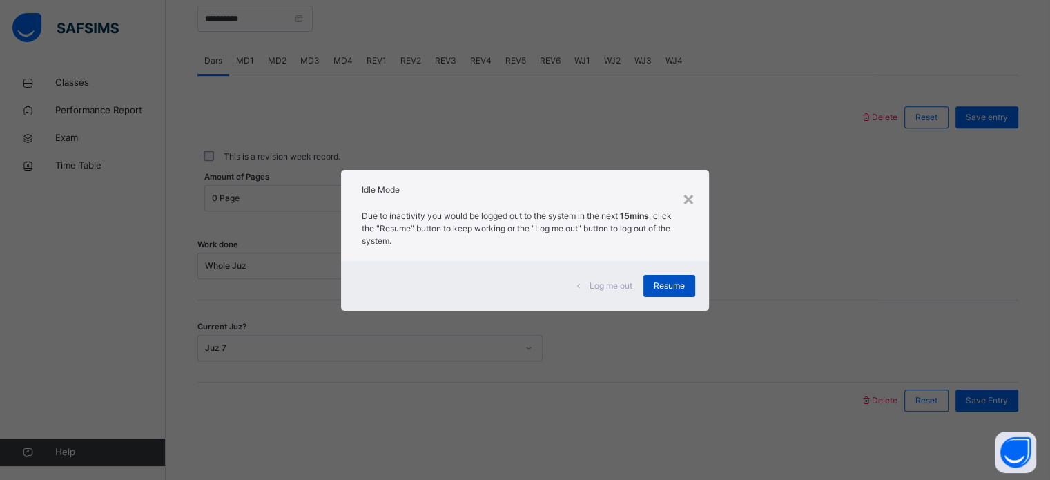
click at [681, 284] on span "Resume" at bounding box center [669, 286] width 31 height 12
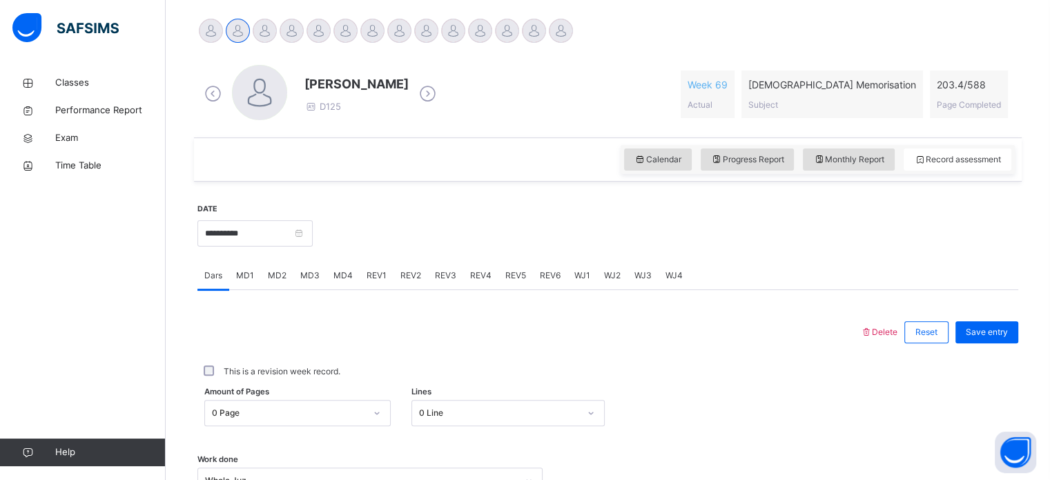
scroll to position [202, 0]
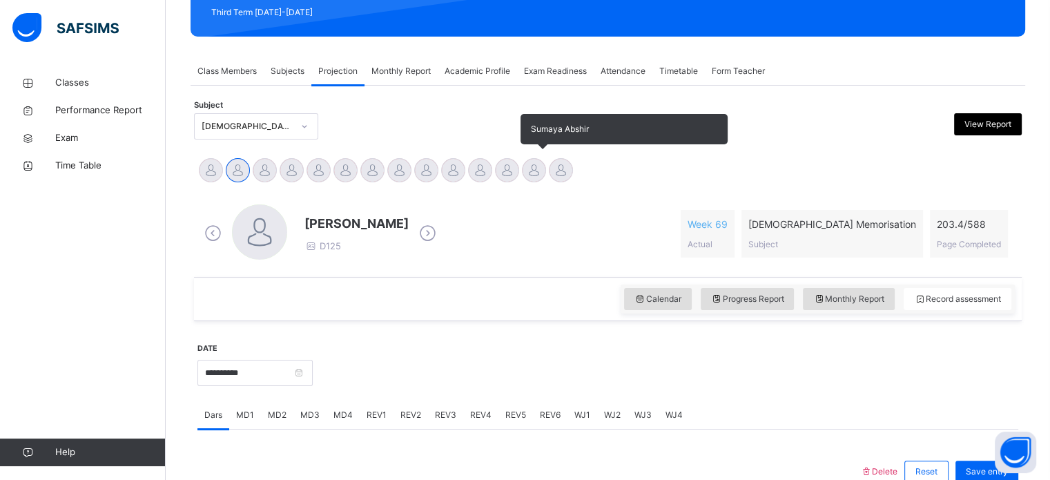
click at [539, 160] on div at bounding box center [534, 170] width 24 height 24
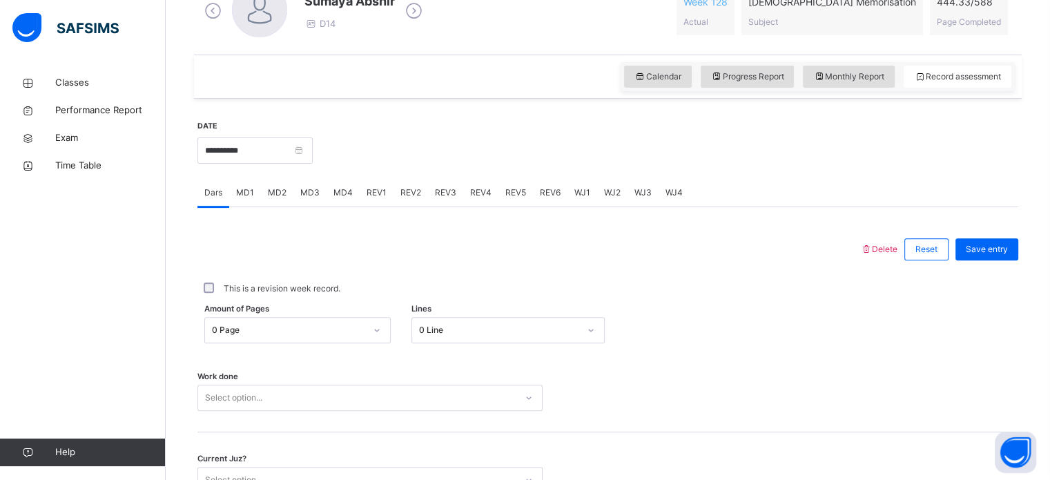
scroll to position [425, 0]
click at [367, 189] on span "REV1" at bounding box center [377, 192] width 20 height 12
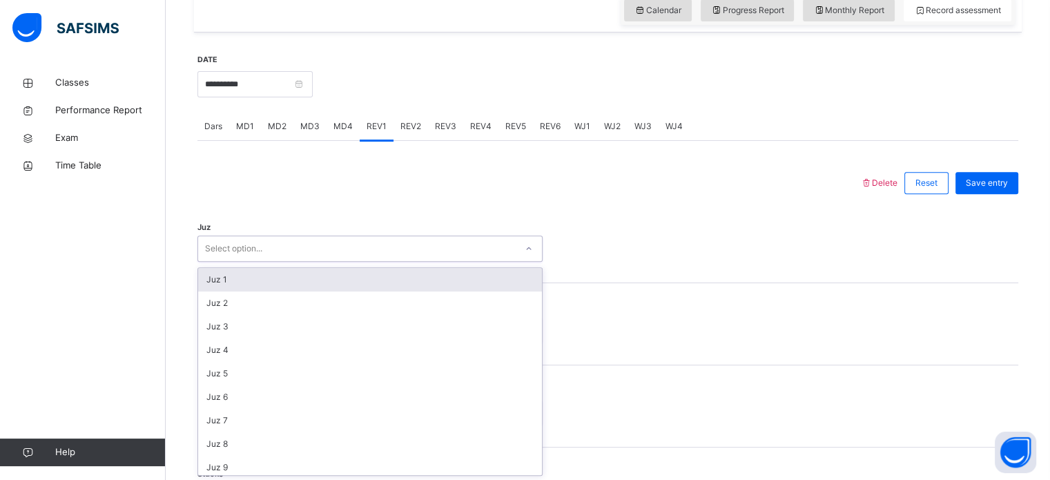
click at [341, 262] on div "option Juz 1 focused, 1 of 30. 30 results available. Use Up and Down to choose …" at bounding box center [370, 249] width 345 height 26
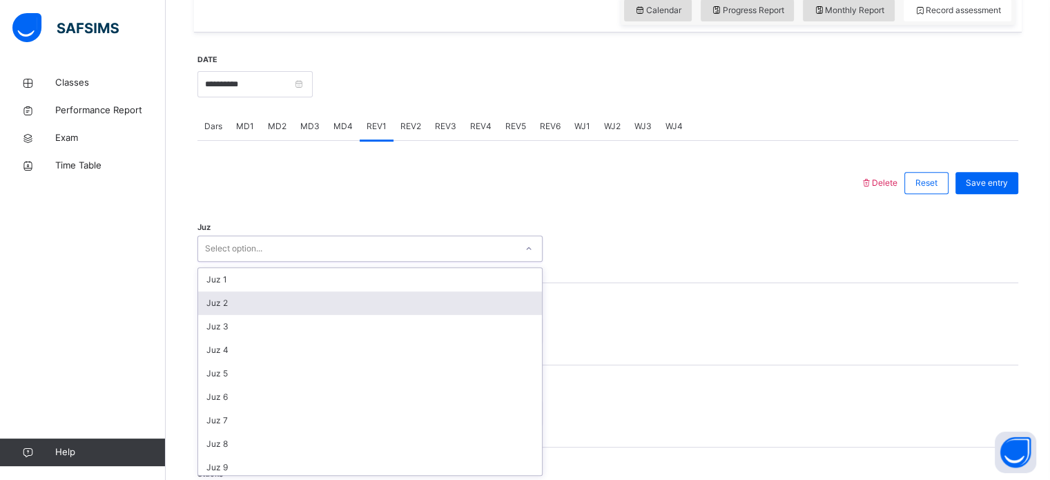
scroll to position [492, 0]
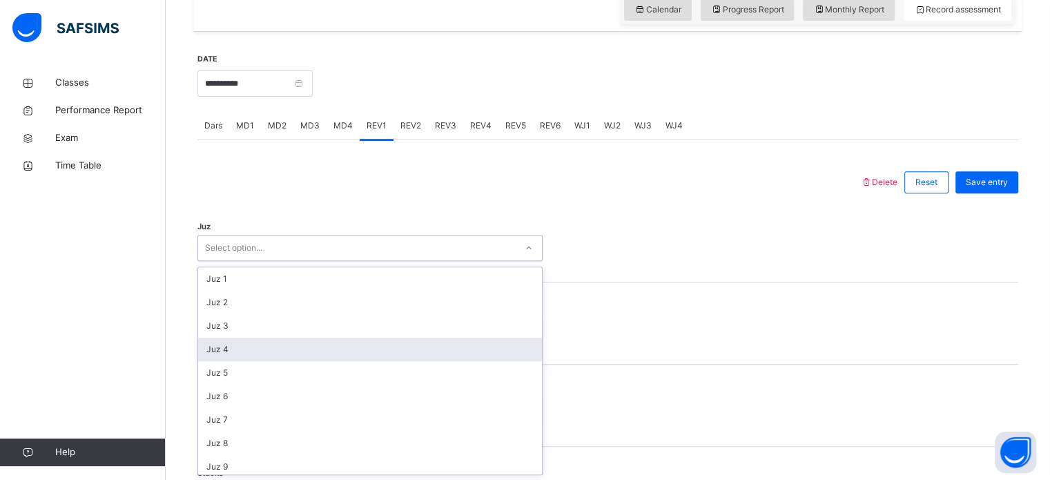
click at [379, 345] on div "Juz 4" at bounding box center [370, 349] width 344 height 23
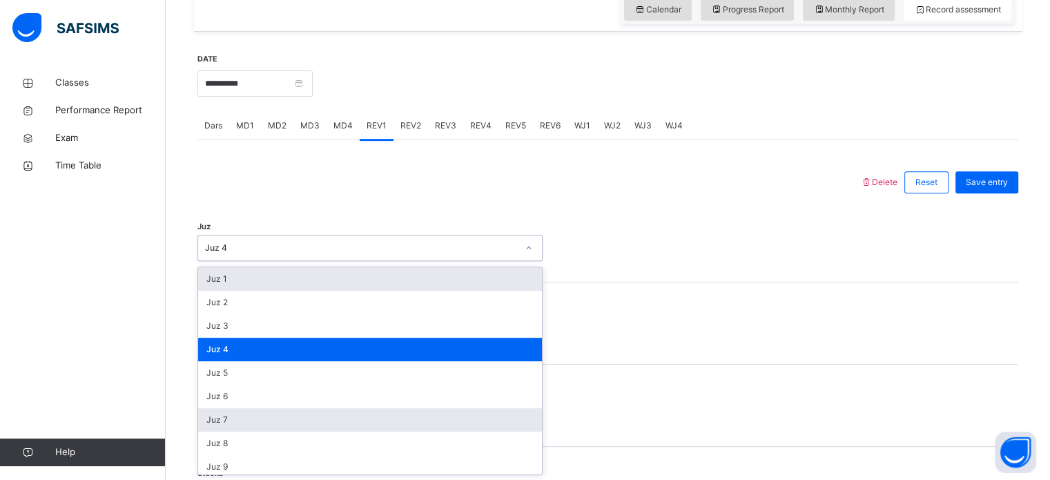
drag, startPoint x: 307, startPoint y: 248, endPoint x: 345, endPoint y: 416, distance: 172.7
click at [345, 261] on div "option Juz 4, selected. option Juz 1 focused, 1 of 30. 30 results available. Us…" at bounding box center [370, 248] width 345 height 26
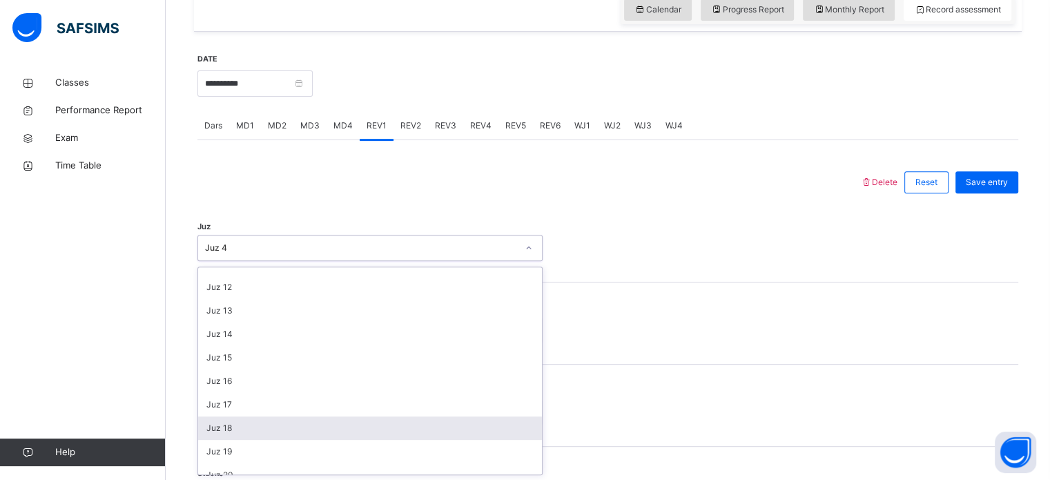
scroll to position [292, 0]
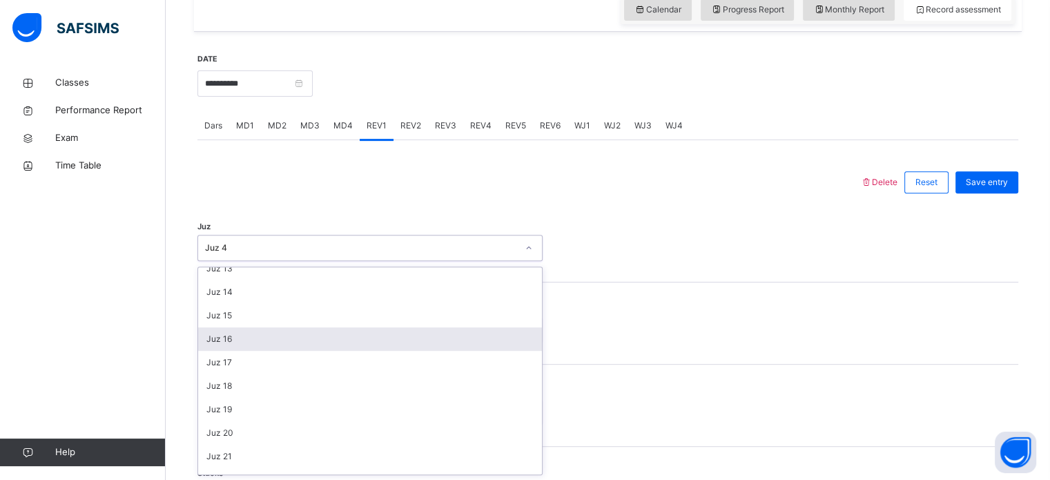
click at [276, 332] on div "Juz 16" at bounding box center [370, 338] width 344 height 23
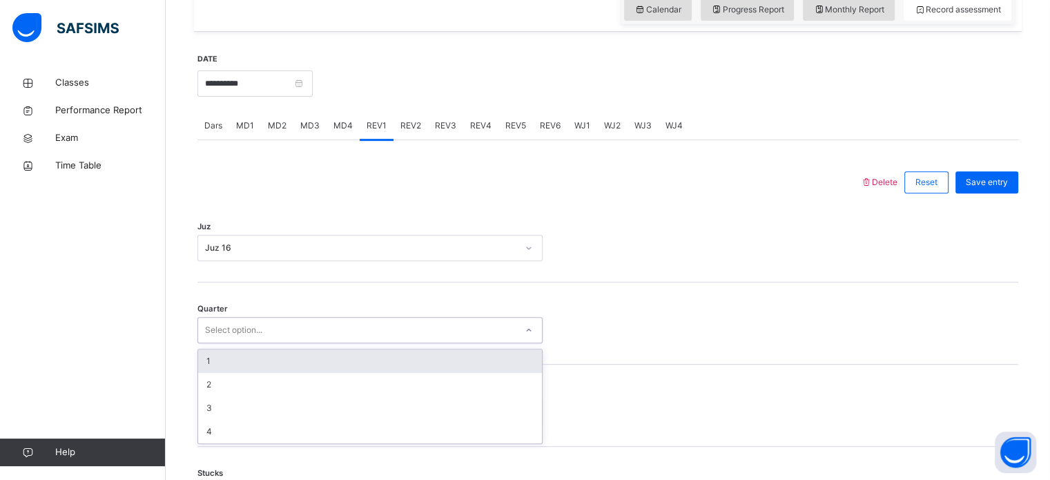
click at [264, 331] on div "Select option..." at bounding box center [357, 330] width 318 height 21
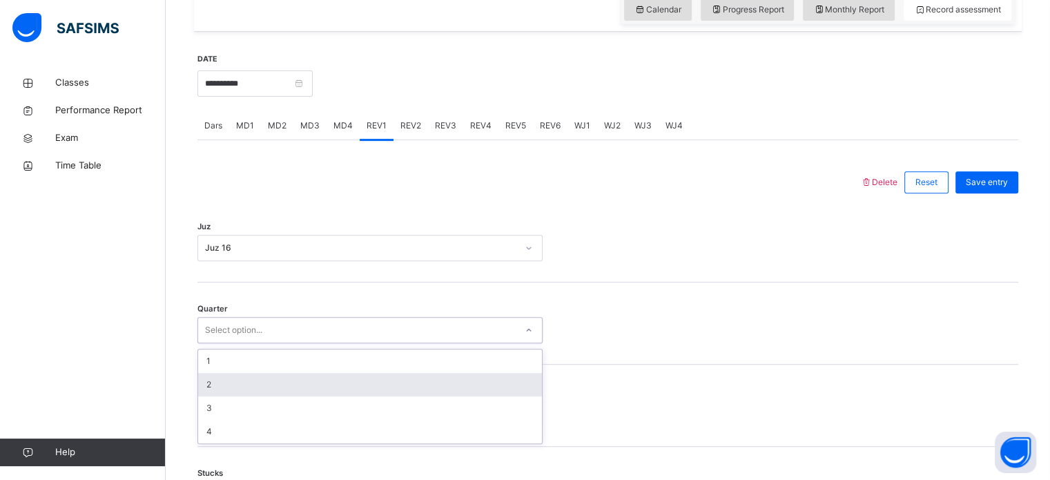
click at [224, 392] on div "2" at bounding box center [370, 384] width 344 height 23
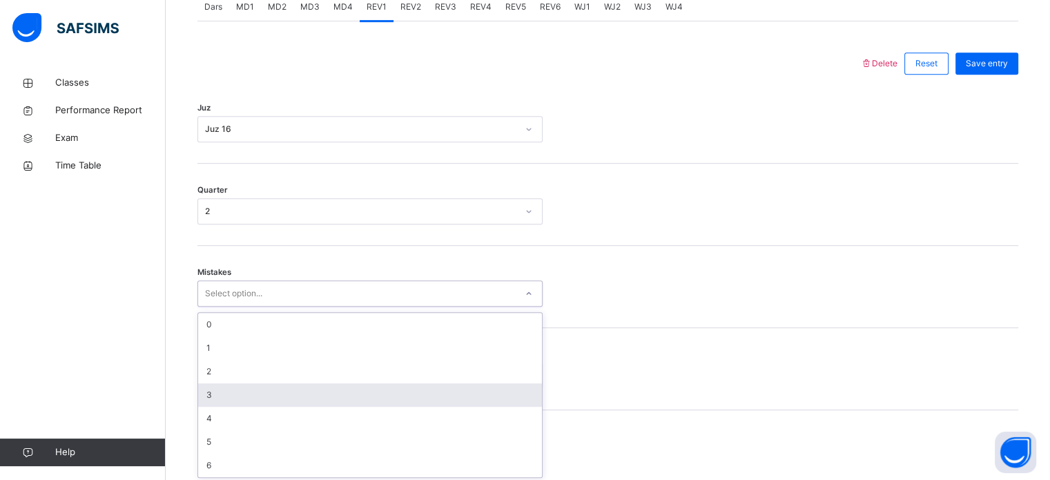
click at [259, 307] on div "option 3 focused, 4 of 7. 7 results available. Use Up and Down to choose option…" at bounding box center [370, 293] width 345 height 26
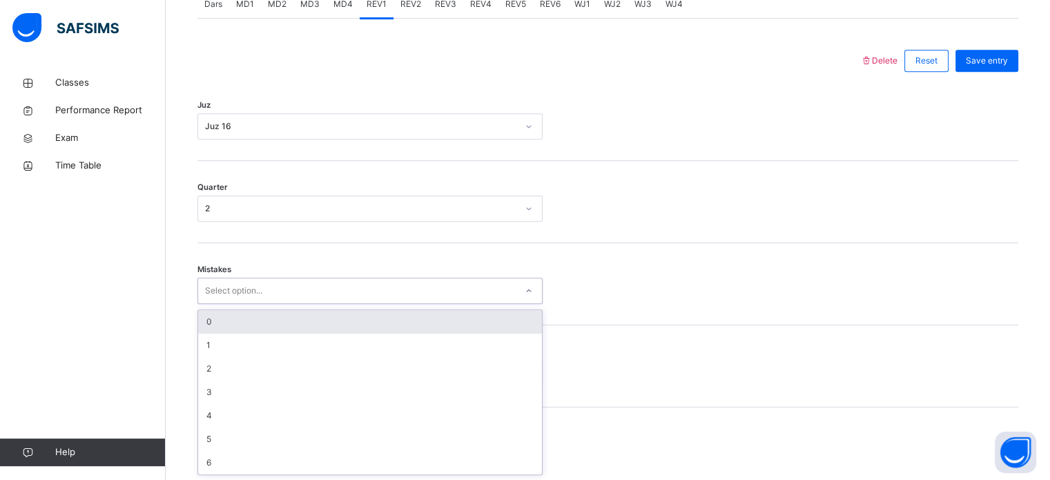
click at [249, 323] on div "0" at bounding box center [370, 321] width 344 height 23
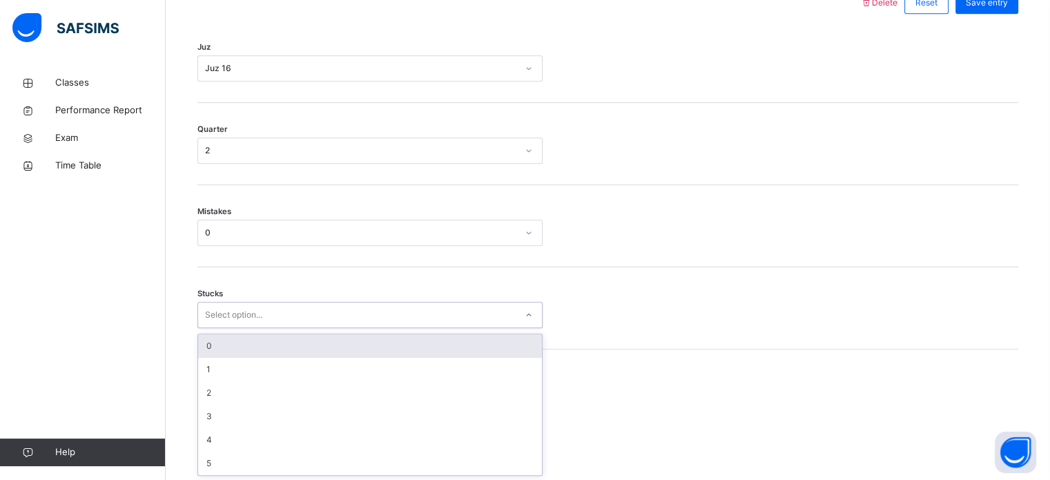
click at [253, 328] on div "option 0 focused, 1 of 6. 6 results available. Use Up and Down to choose option…" at bounding box center [370, 315] width 345 height 26
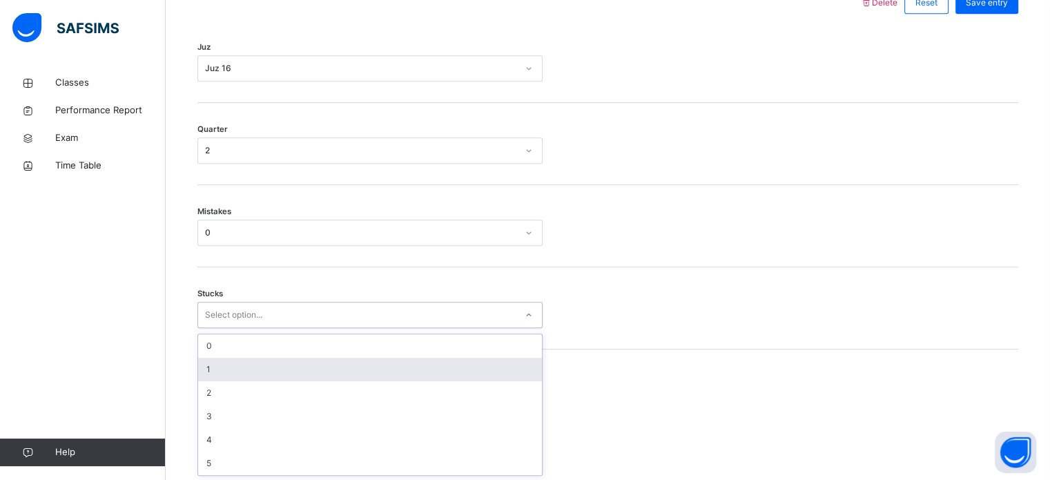
scroll to position [671, 0]
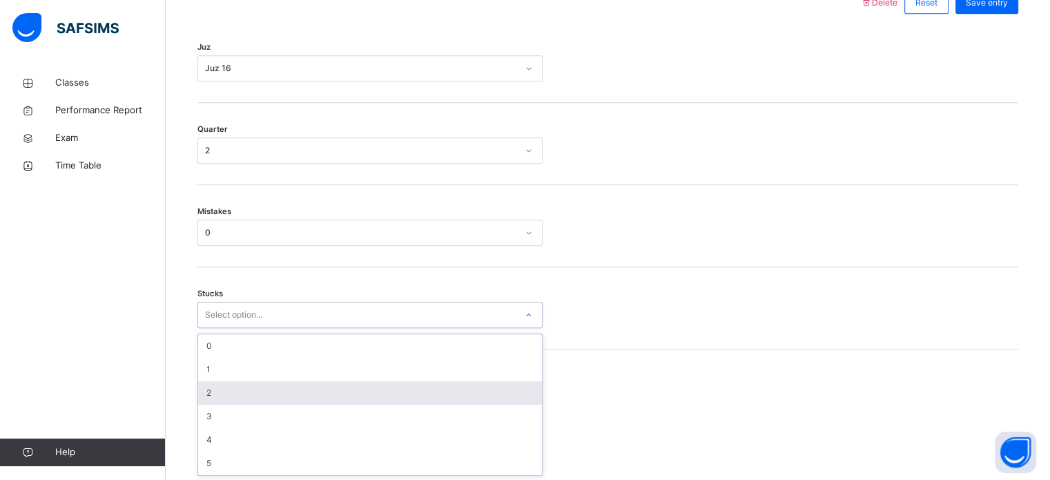
click at [229, 392] on div "2" at bounding box center [370, 392] width 344 height 23
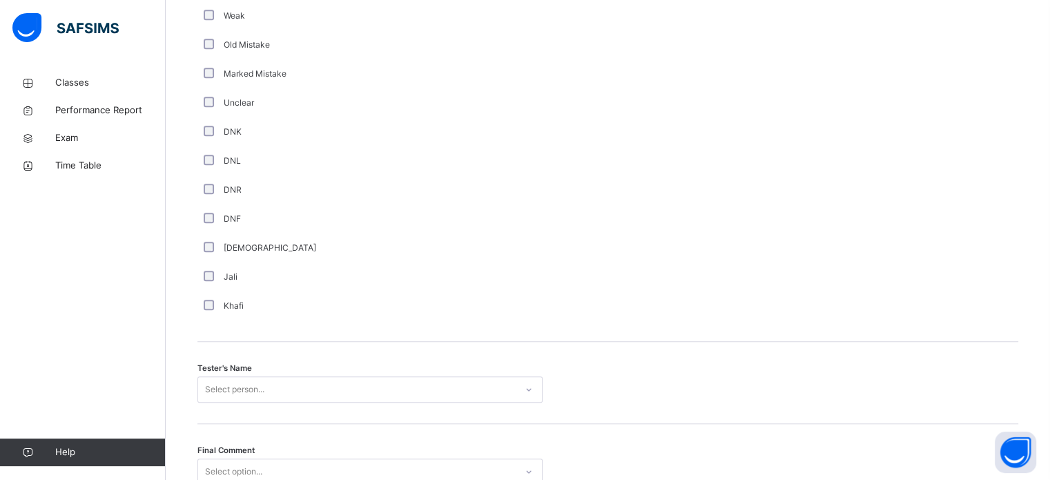
scroll to position [1247, 0]
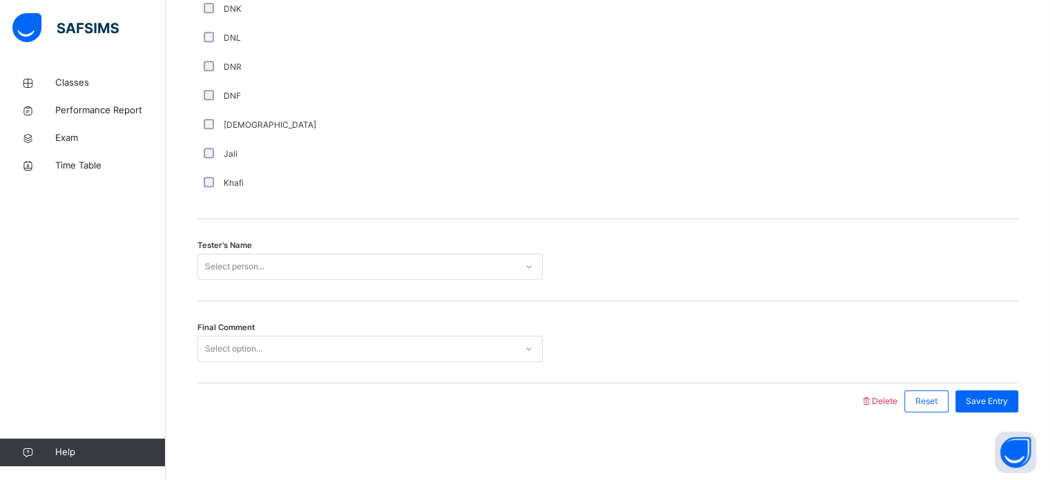
click at [242, 273] on div "Select person..." at bounding box center [234, 266] width 59 height 26
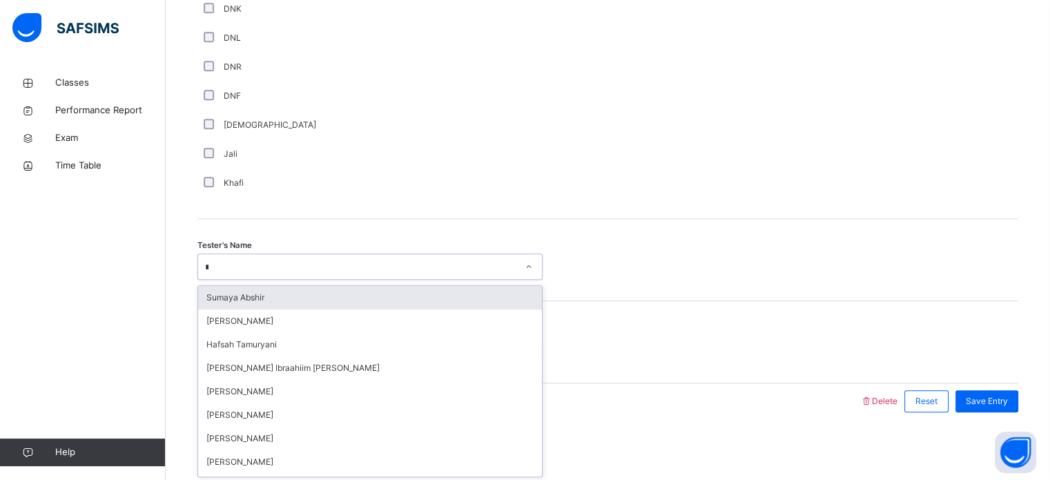
type input "***"
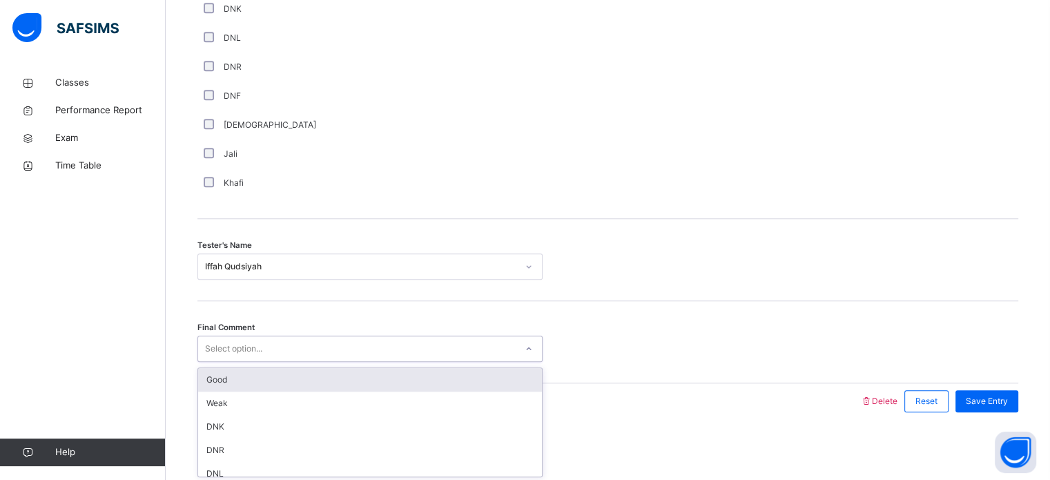
drag, startPoint x: 277, startPoint y: 345, endPoint x: 254, endPoint y: 383, distance: 43.7
click at [254, 362] on div "option Good focused, 1 of 6. 6 results available. Use Up and Down to choose opt…" at bounding box center [370, 349] width 345 height 26
click at [254, 383] on div "Good" at bounding box center [370, 379] width 344 height 23
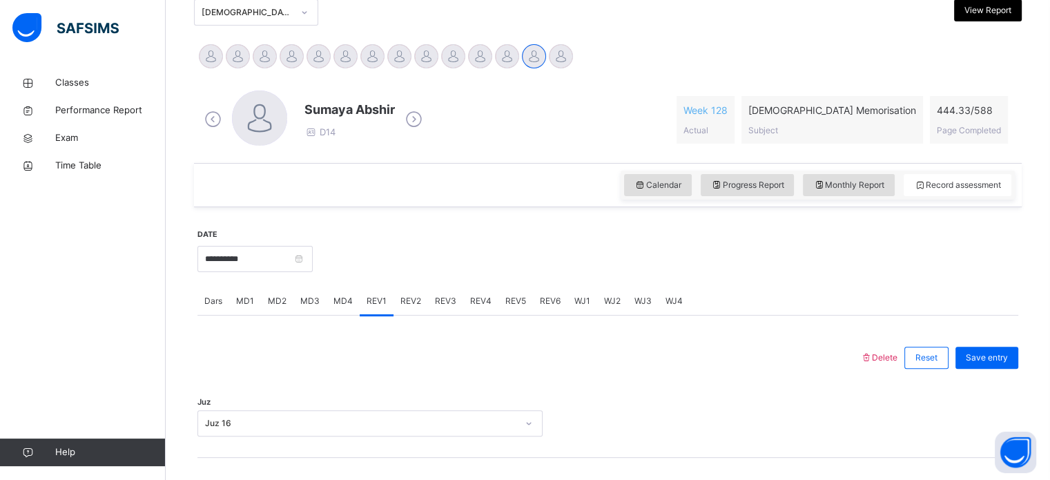
scroll to position [316, 0]
click at [1008, 353] on span "Save entry" at bounding box center [987, 358] width 42 height 12
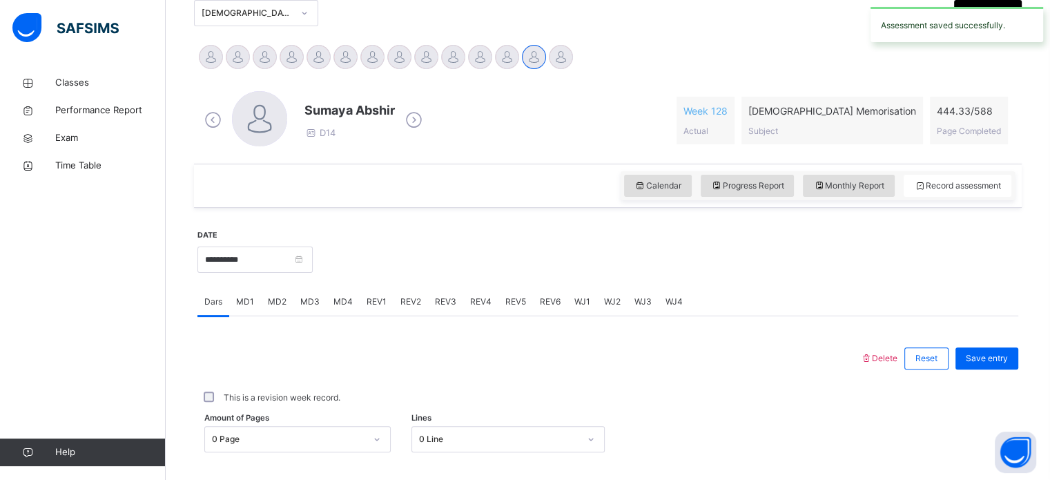
click at [436, 293] on div "REV3" at bounding box center [445, 302] width 35 height 28
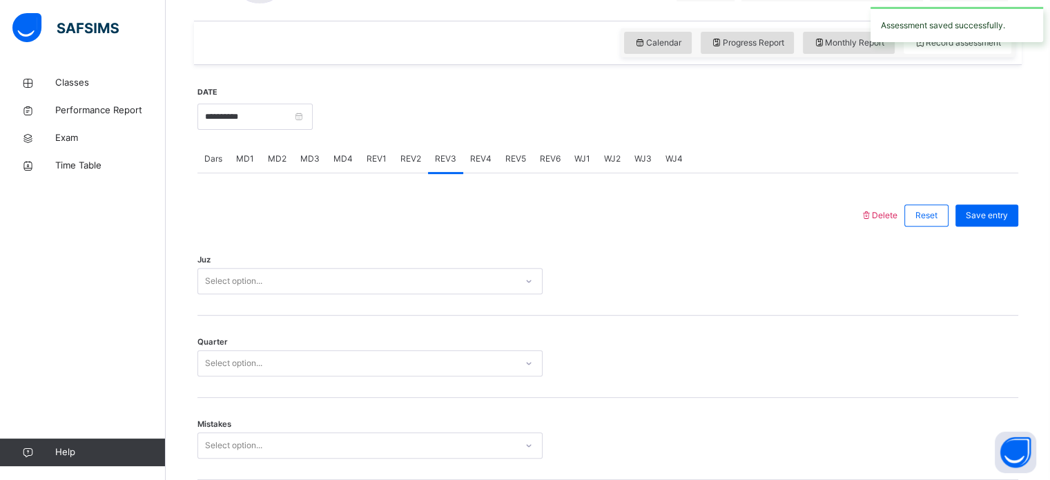
scroll to position [468, 0]
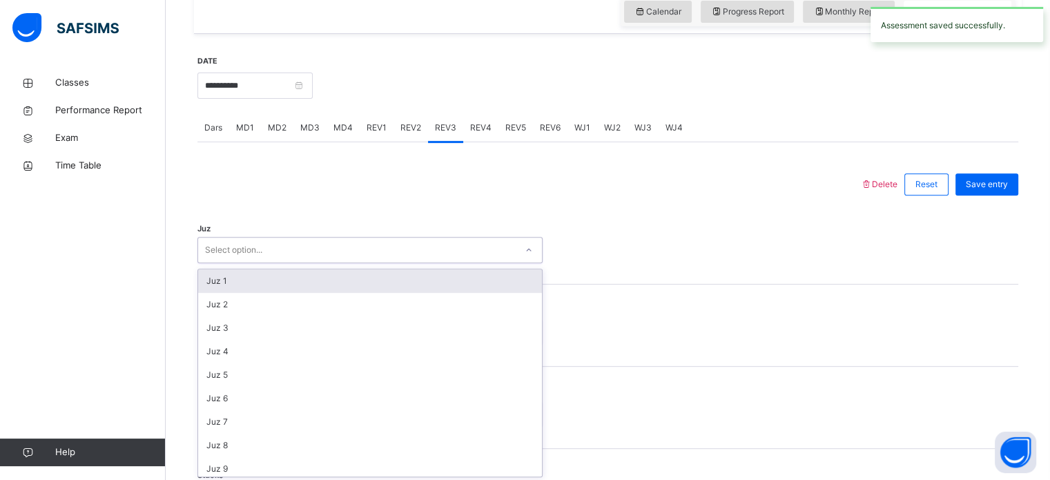
click at [315, 263] on div "option Juz 1 focused, 1 of 30. 30 results available. Use Up and Down to choose …" at bounding box center [370, 250] width 345 height 26
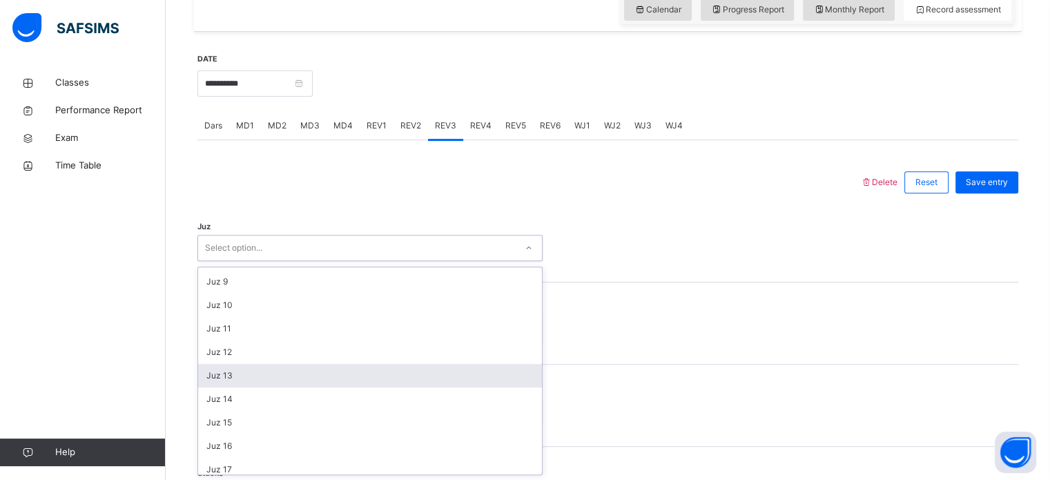
scroll to position [229, 0]
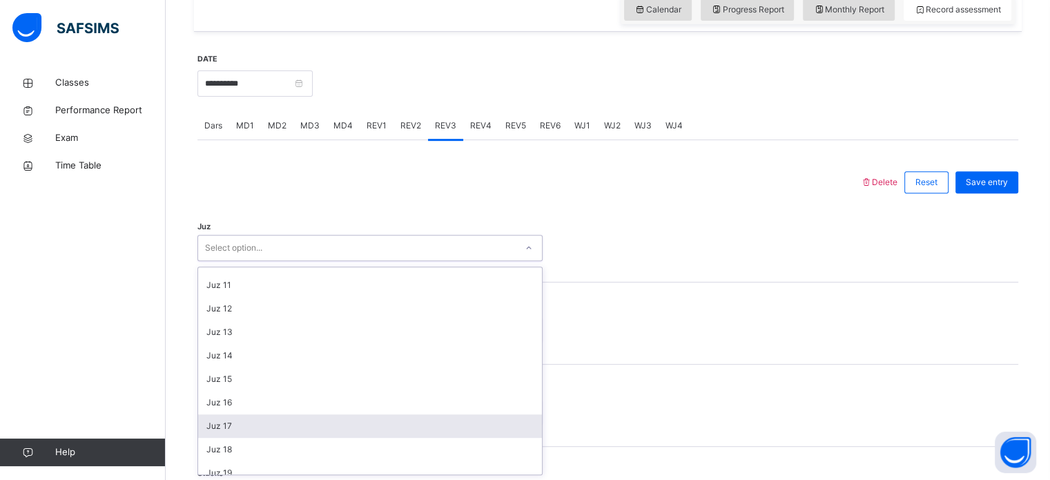
click at [215, 416] on div "Juz 17" at bounding box center [370, 425] width 344 height 23
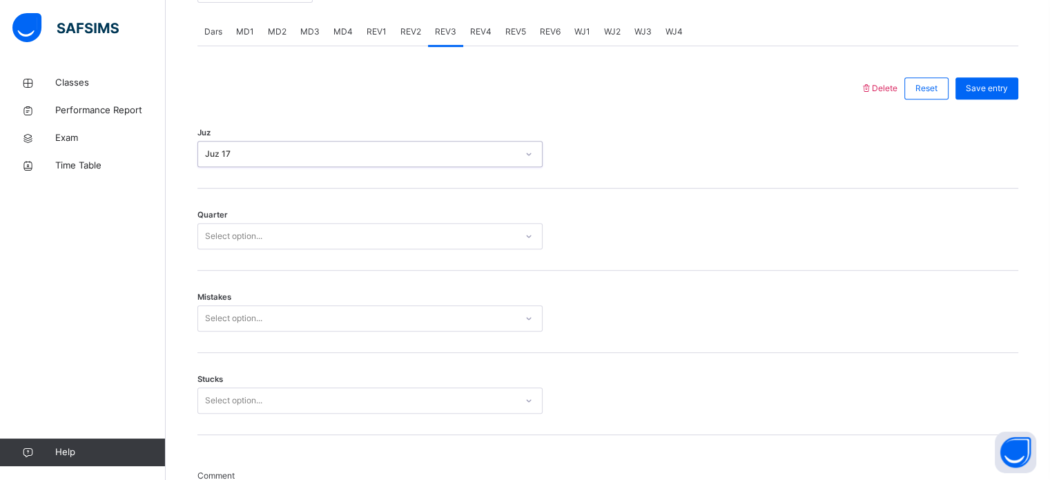
scroll to position [600, 0]
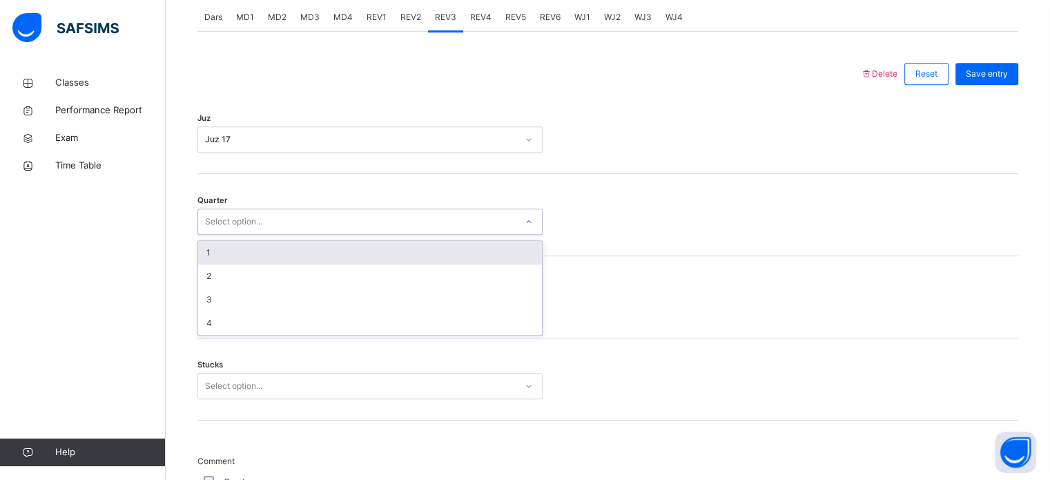
click at [260, 212] on div "Select option..." at bounding box center [233, 222] width 57 height 26
click at [240, 247] on div "1" at bounding box center [370, 252] width 344 height 23
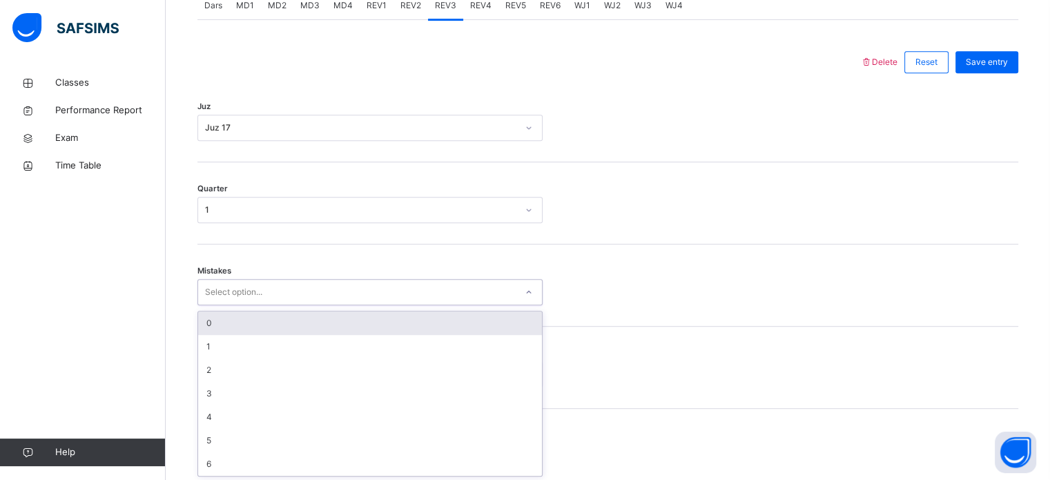
click at [232, 304] on div "Mistakes option 0 focused, 1 of 7. 7 results available. Use Up and Down to choo…" at bounding box center [608, 285] width 821 height 82
click at [232, 323] on div "0" at bounding box center [370, 321] width 344 height 23
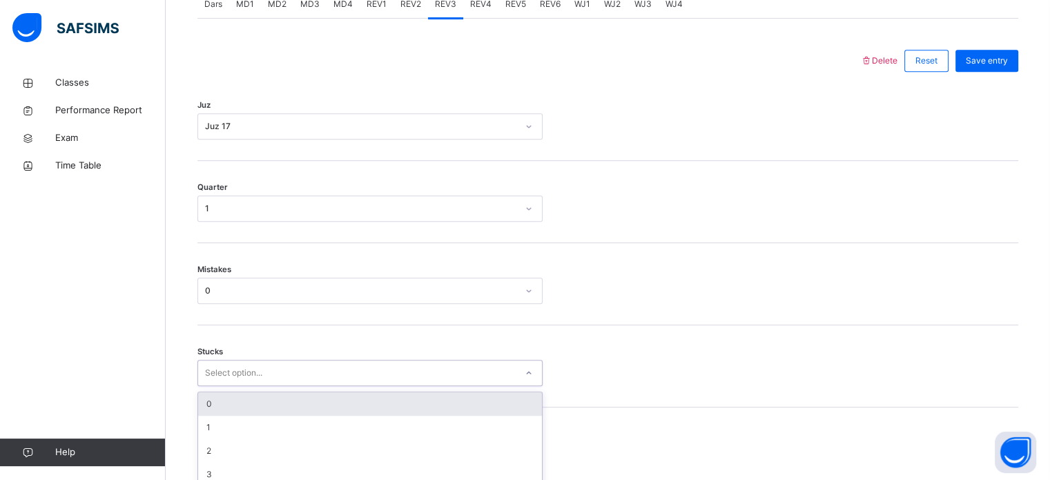
click at [235, 375] on div "option 0 focused, 1 of 6. 6 results available. Use Up and Down to choose option…" at bounding box center [370, 373] width 345 height 26
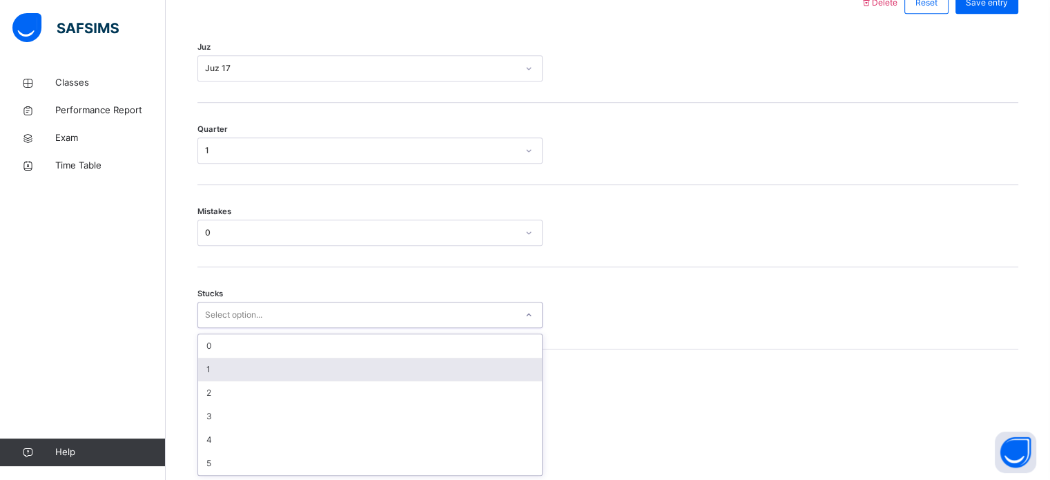
click at [235, 375] on div "1" at bounding box center [370, 369] width 344 height 23
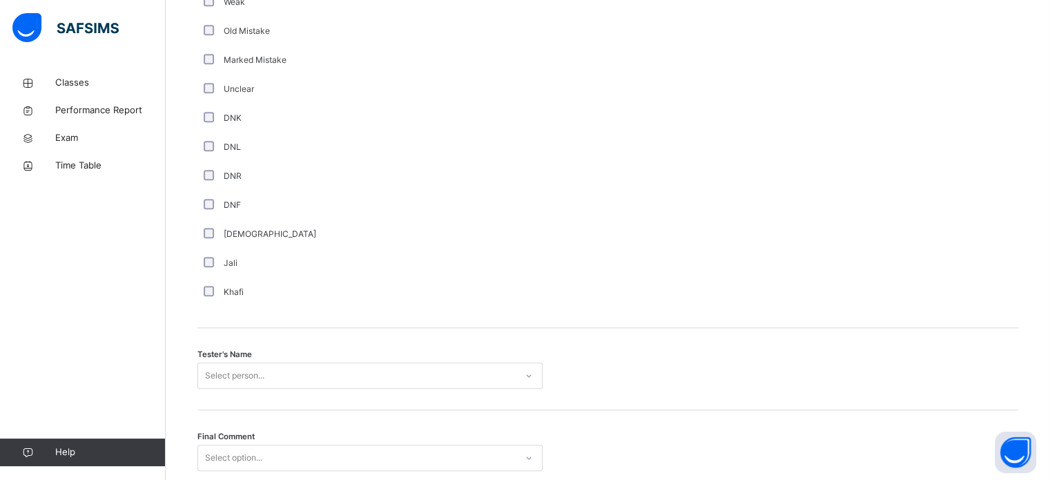
scroll to position [1247, 0]
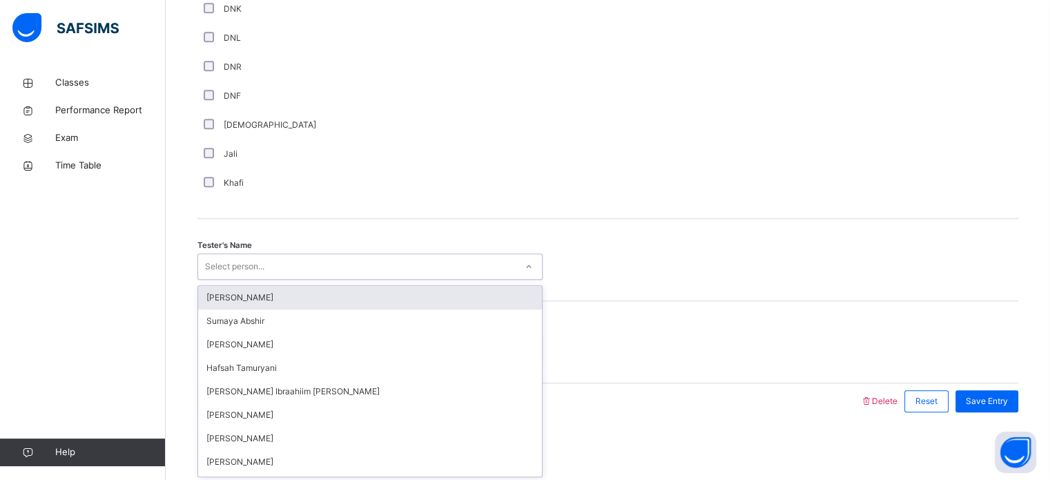
click at [291, 267] on div "Select person..." at bounding box center [357, 266] width 318 height 21
type input "***"
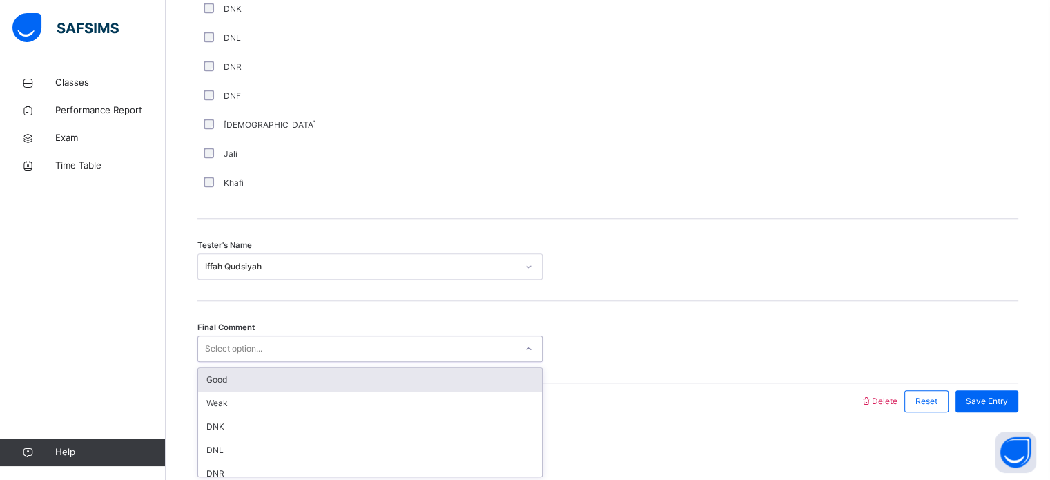
click at [300, 345] on div "Select option..." at bounding box center [357, 348] width 318 height 21
click at [267, 377] on div "Good" at bounding box center [370, 379] width 344 height 23
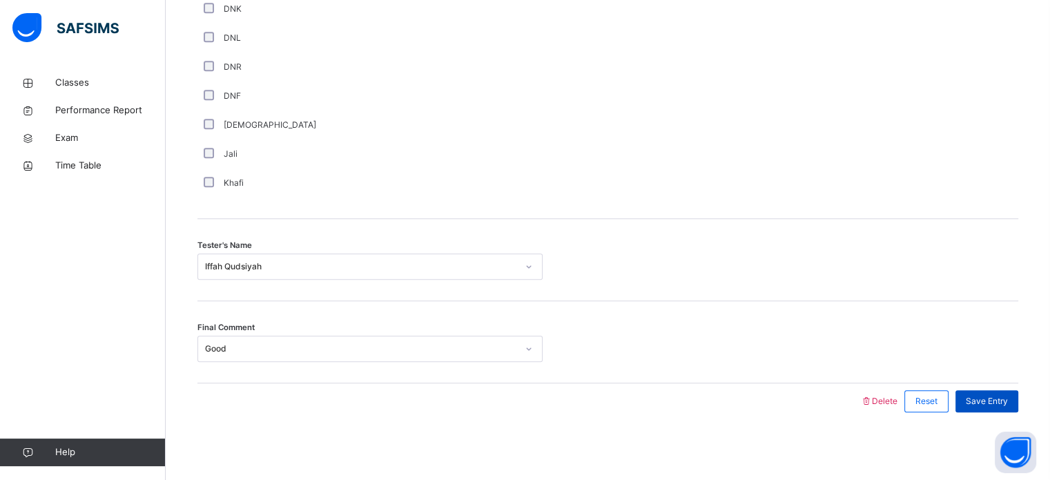
click at [999, 395] on span "Save Entry" at bounding box center [987, 401] width 42 height 12
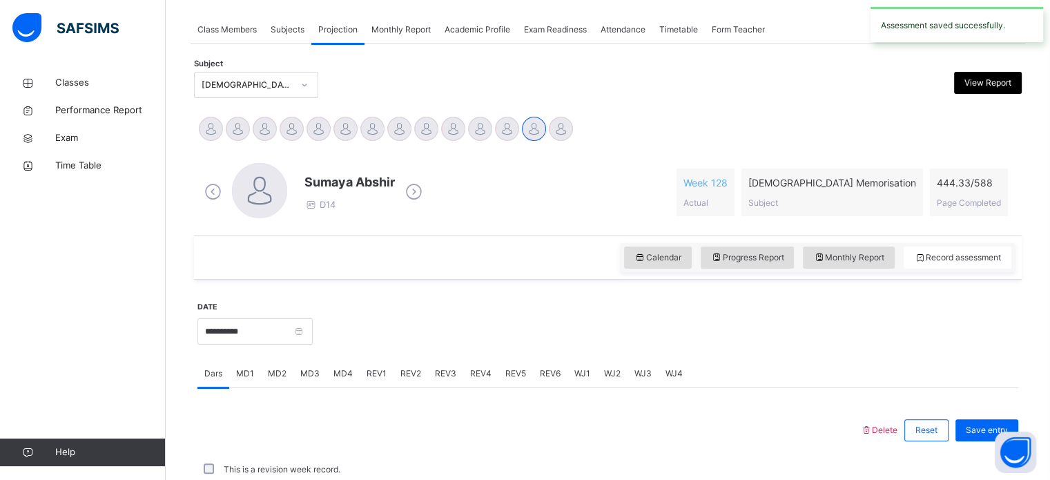
scroll to position [557, 0]
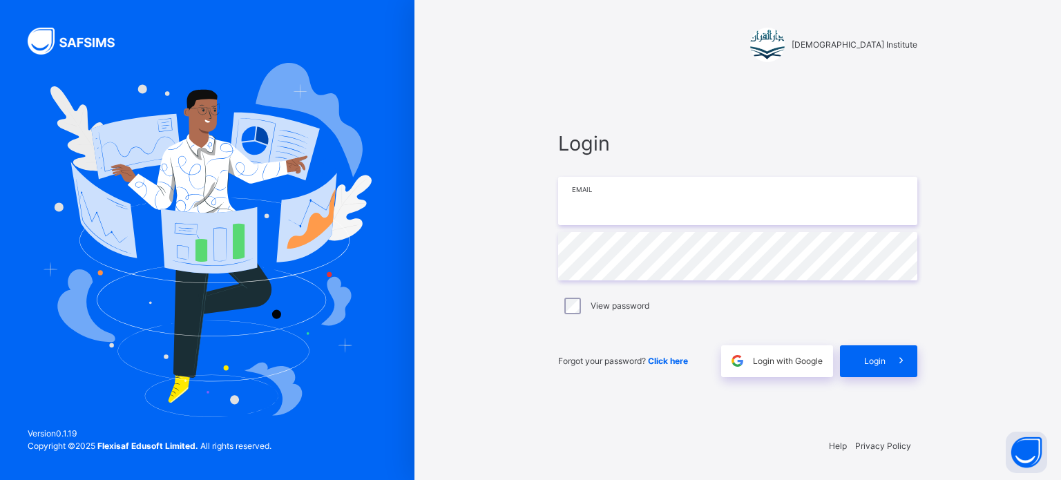
type input "**********"
